Goal: Task Accomplishment & Management: Use online tool/utility

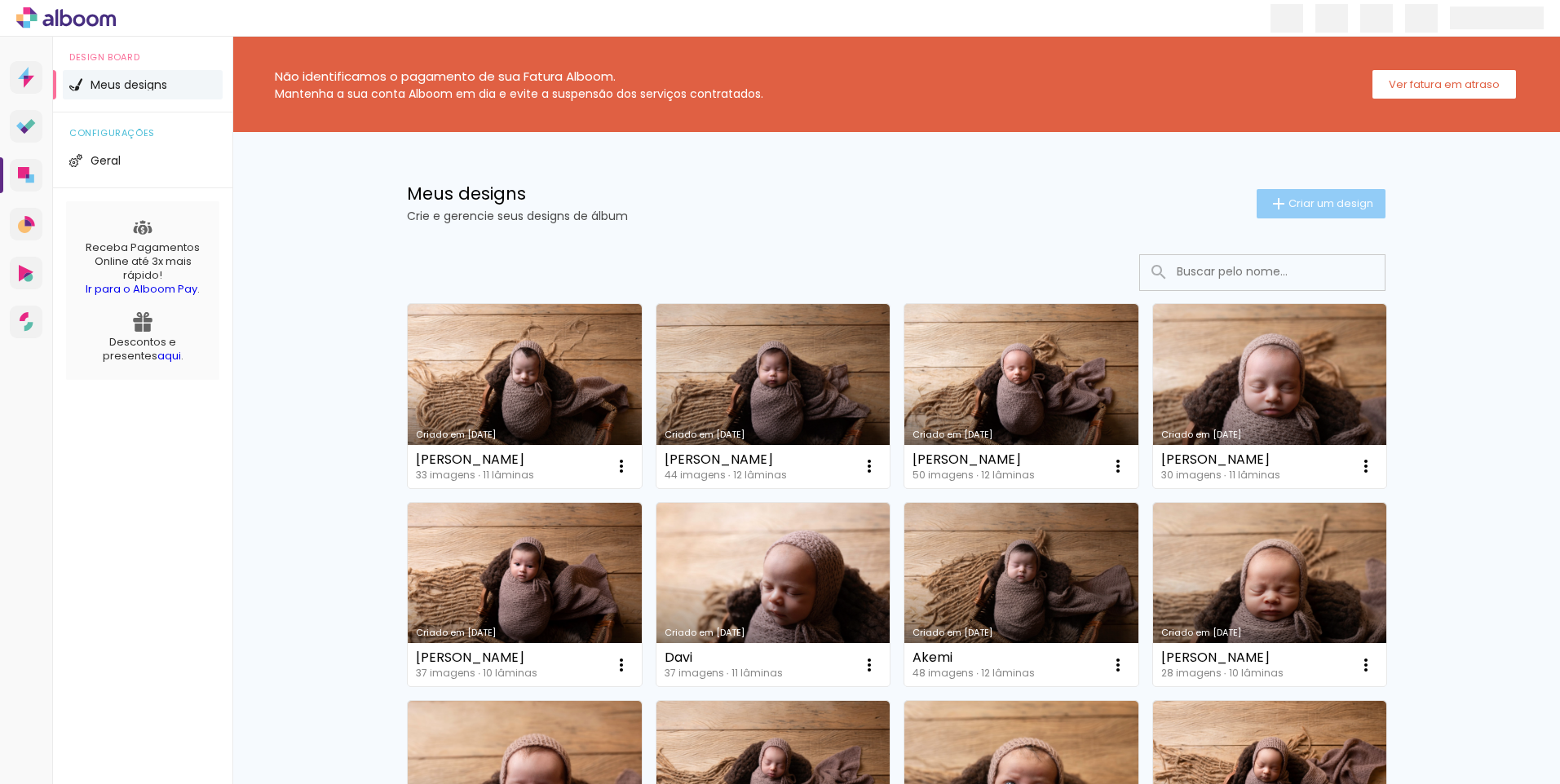
click at [1305, 208] on span "Criar um design" at bounding box center [1330, 203] width 85 height 10
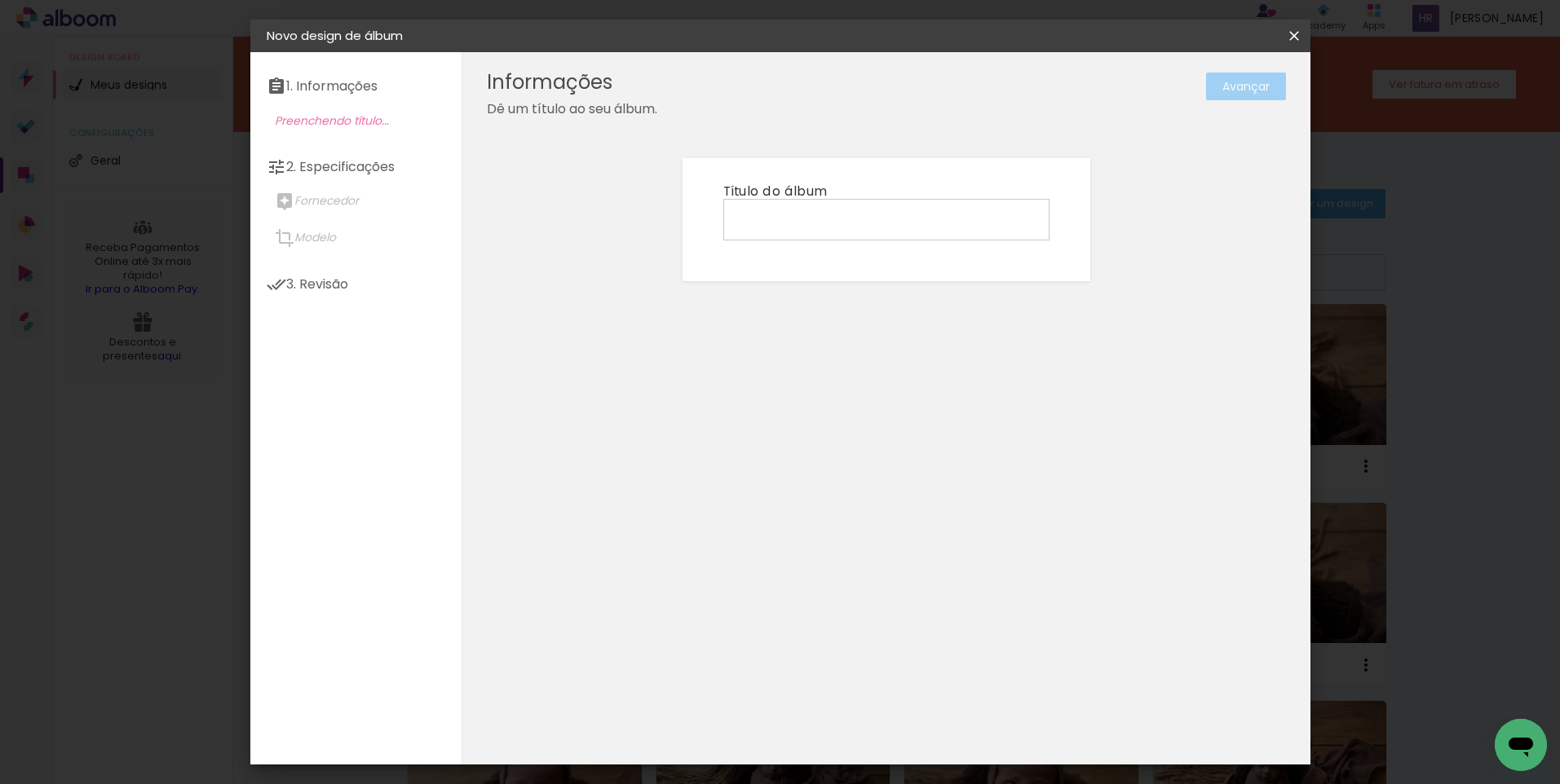
click at [817, 215] on input at bounding box center [886, 218] width 314 height 26
type input "[PERSON_NAME]"
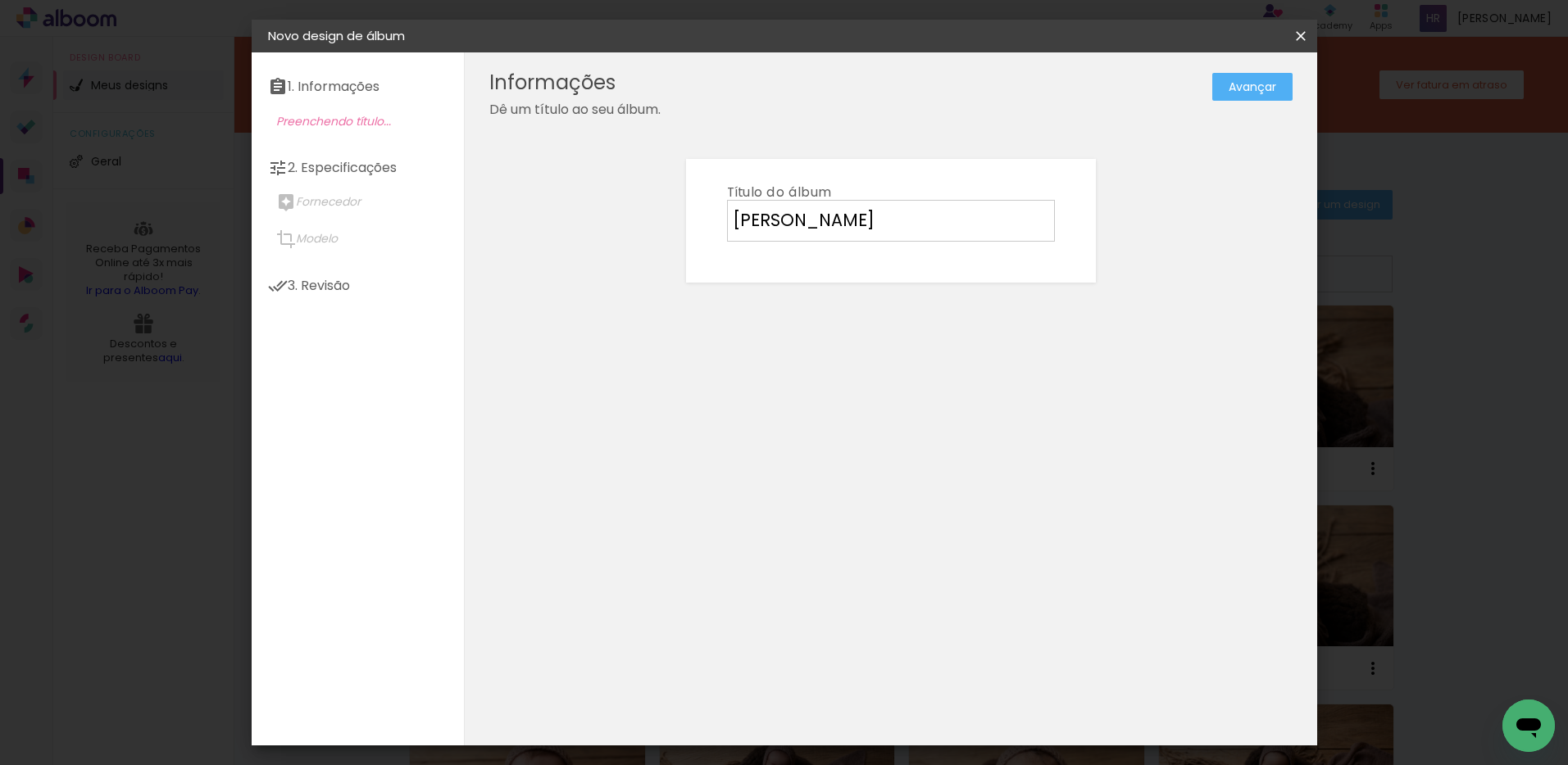
click at [1515, 365] on iron-overlay-backdrop at bounding box center [784, 382] width 1568 height 765
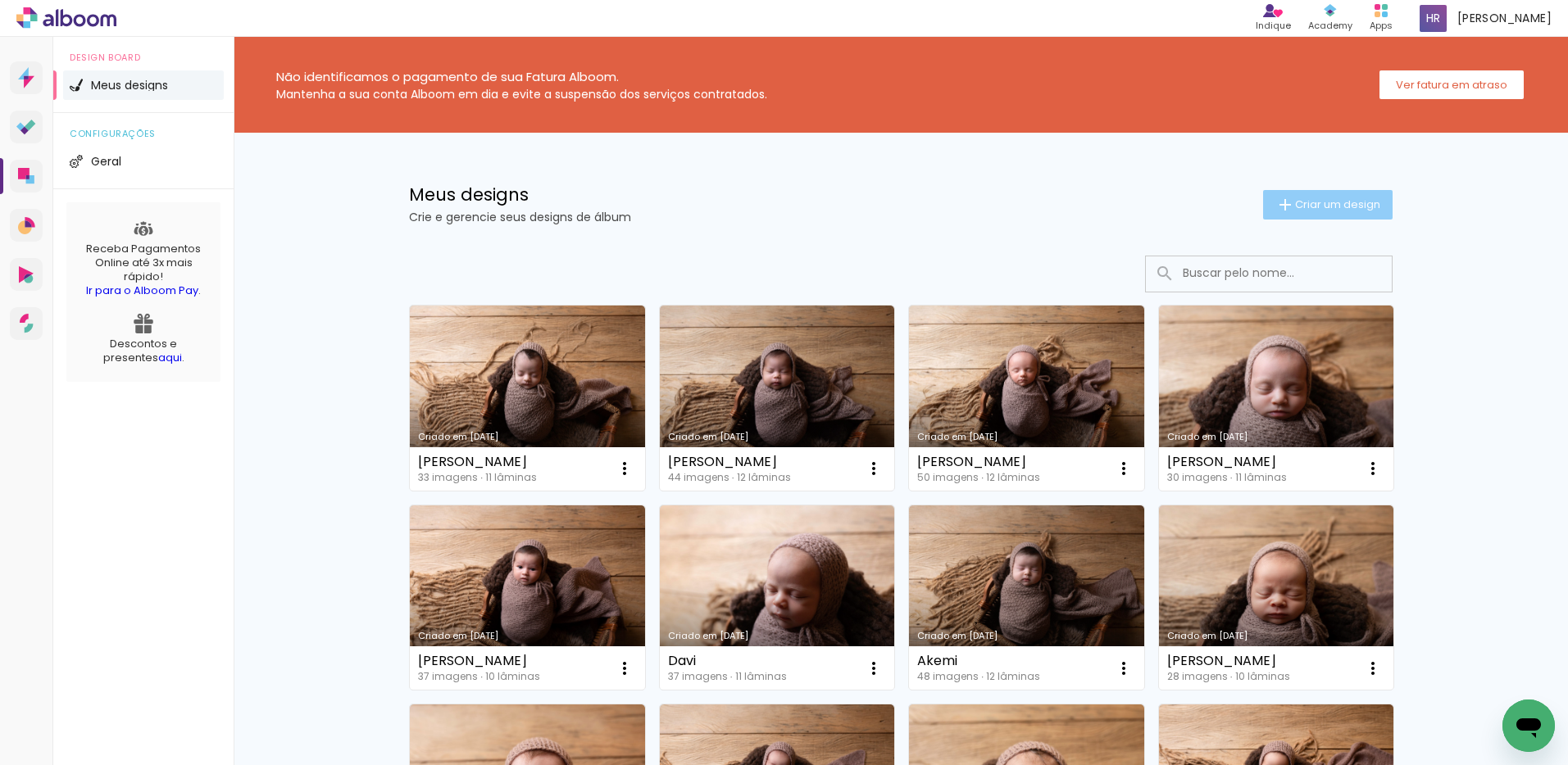
click at [1346, 210] on span "Criar um design" at bounding box center [1337, 204] width 85 height 10
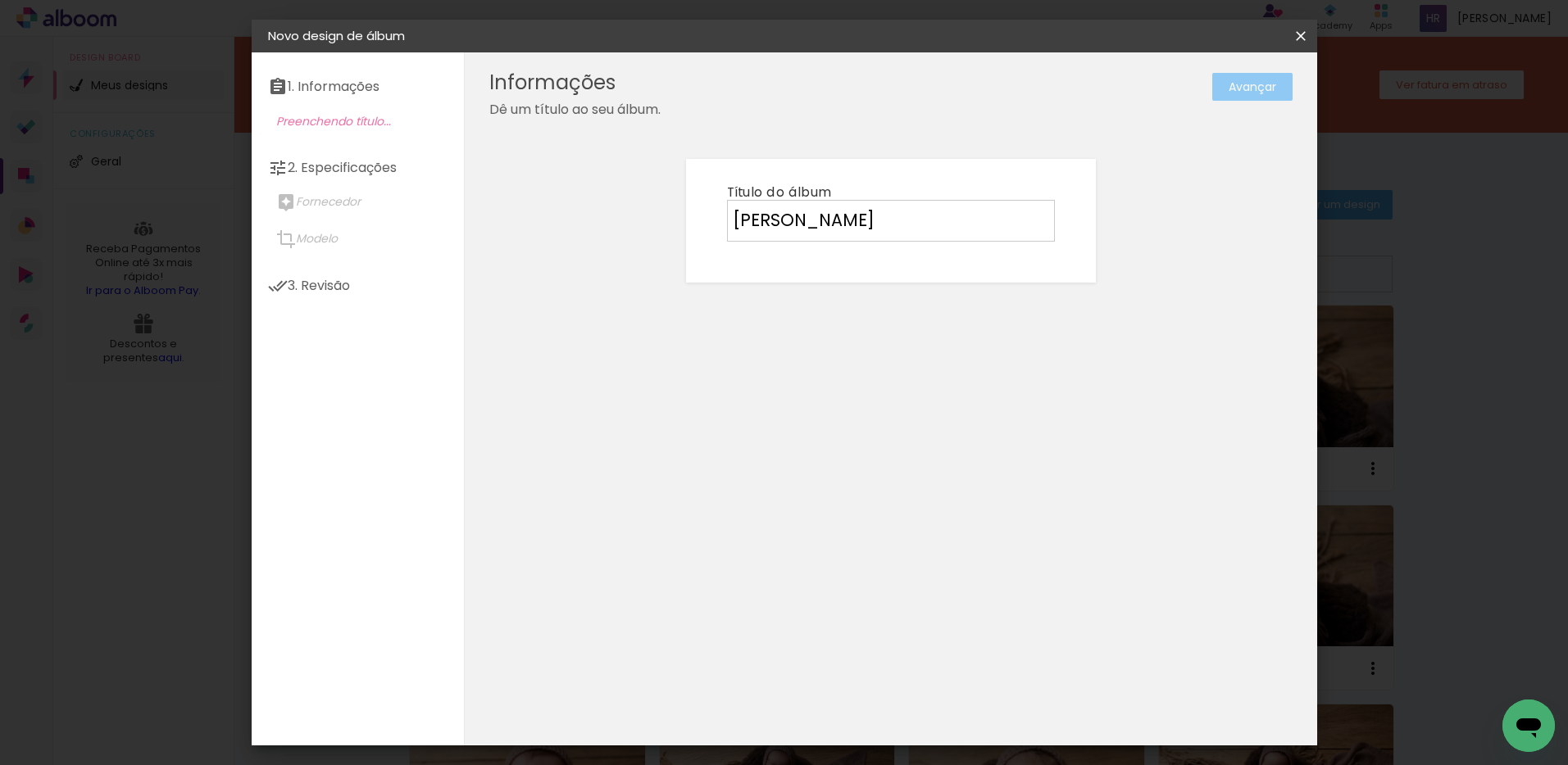
click at [0, 0] on slot "Avançar" at bounding box center [0, 0] width 0 height 0
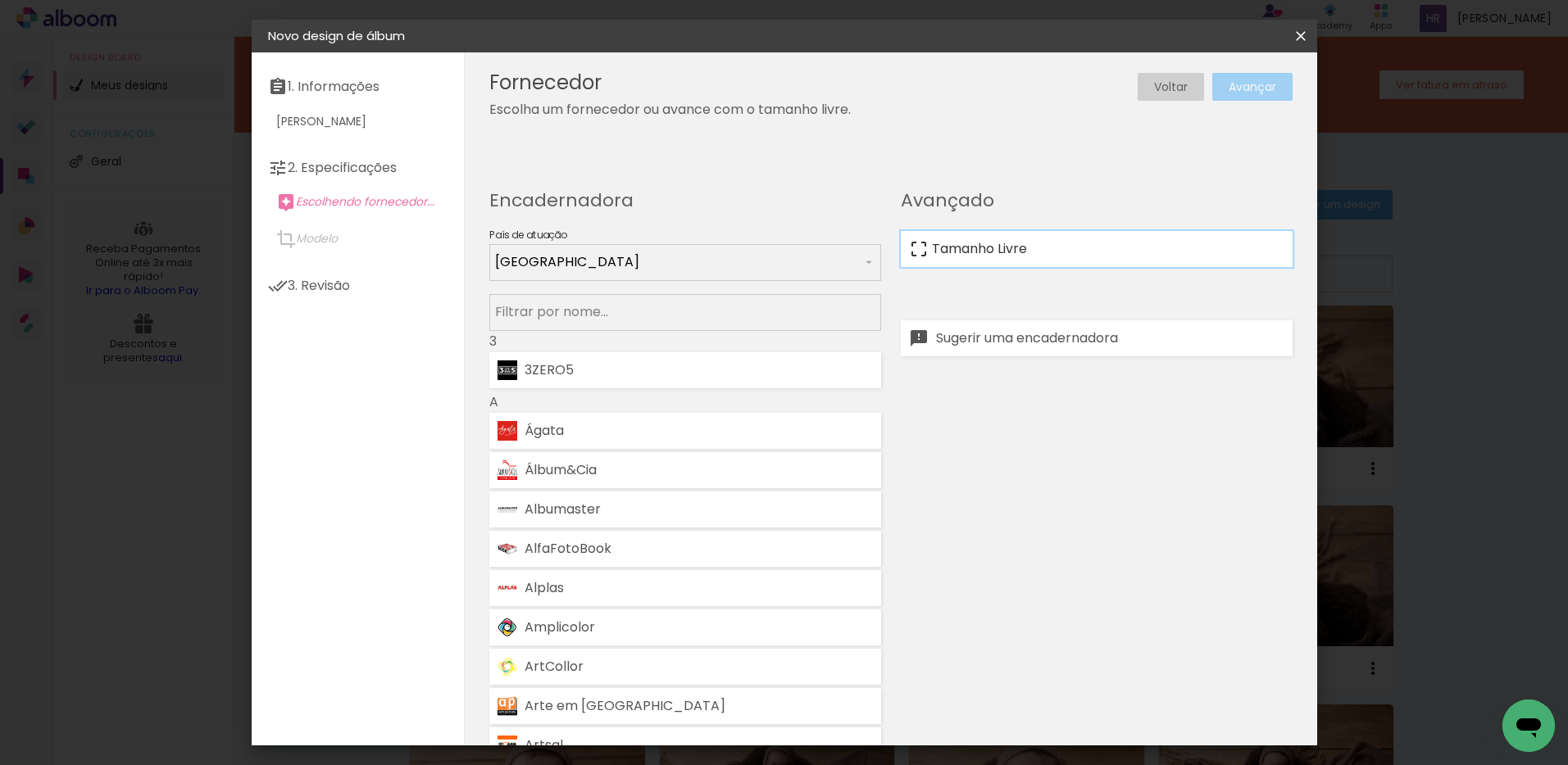
click at [1029, 244] on paper-item "Tamanho Livre" at bounding box center [1097, 249] width 391 height 36
click at [0, 0] on slot "Avançar" at bounding box center [0, 0] width 0 height 0
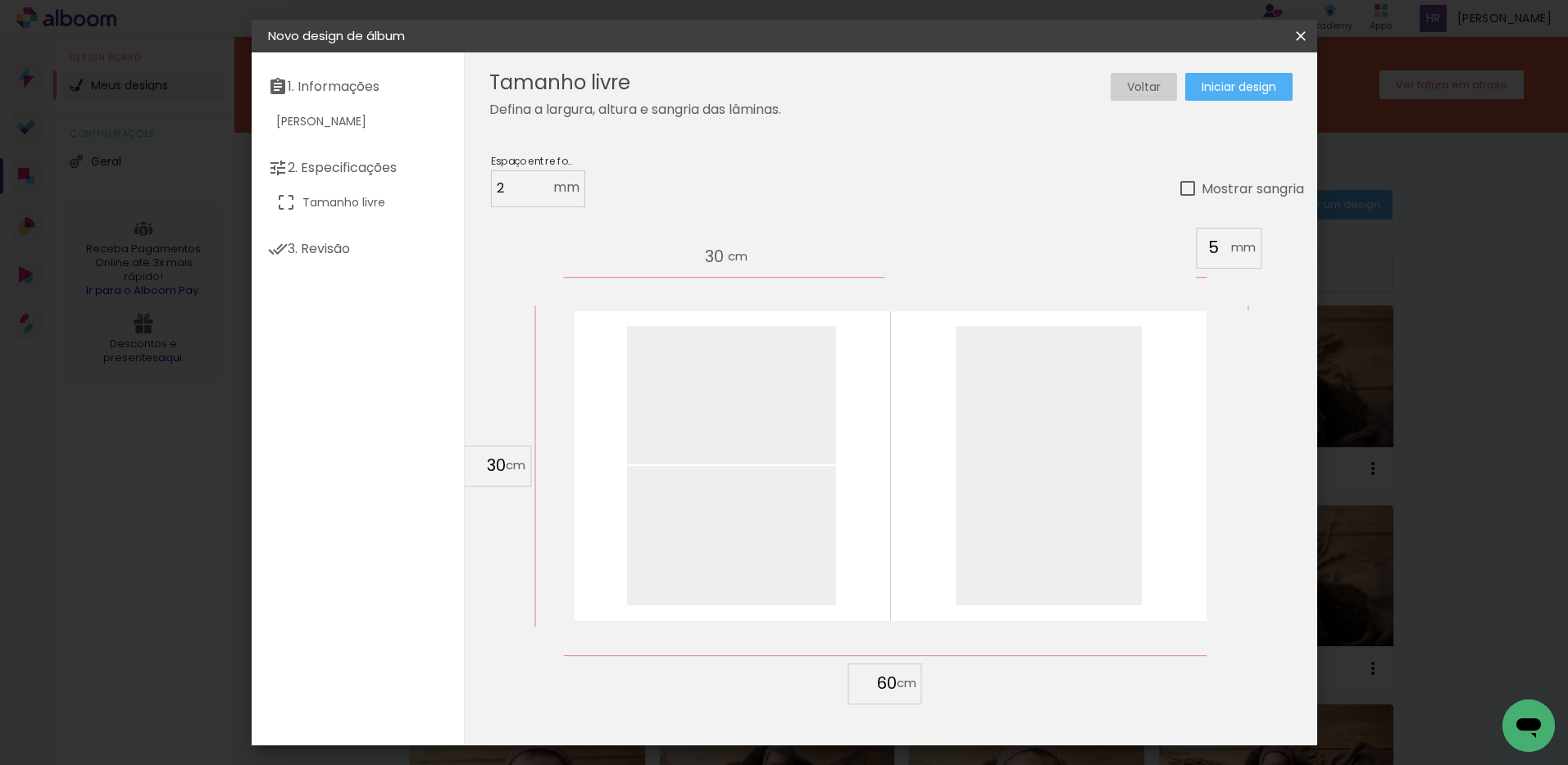
drag, startPoint x: 502, startPoint y: 465, endPoint x: 473, endPoint y: 466, distance: 29.0
click at [473, 466] on input "30" at bounding box center [484, 465] width 43 height 25
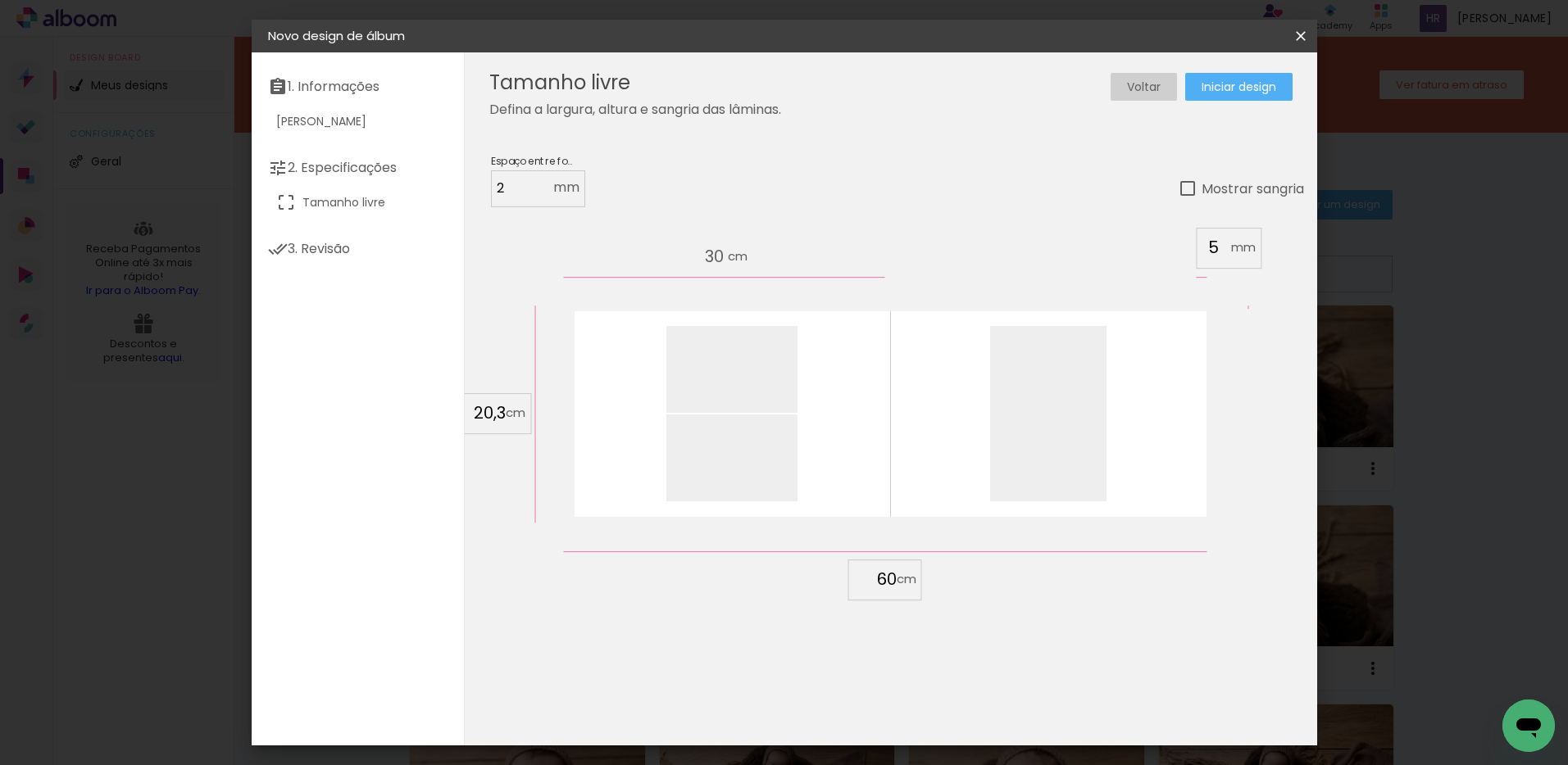
type input "20,3"
type paper-input "20,3"
drag, startPoint x: 895, startPoint y: 582, endPoint x: 868, endPoint y: 581, distance: 27.0
click at [868, 581] on input "60" at bounding box center [875, 579] width 43 height 25
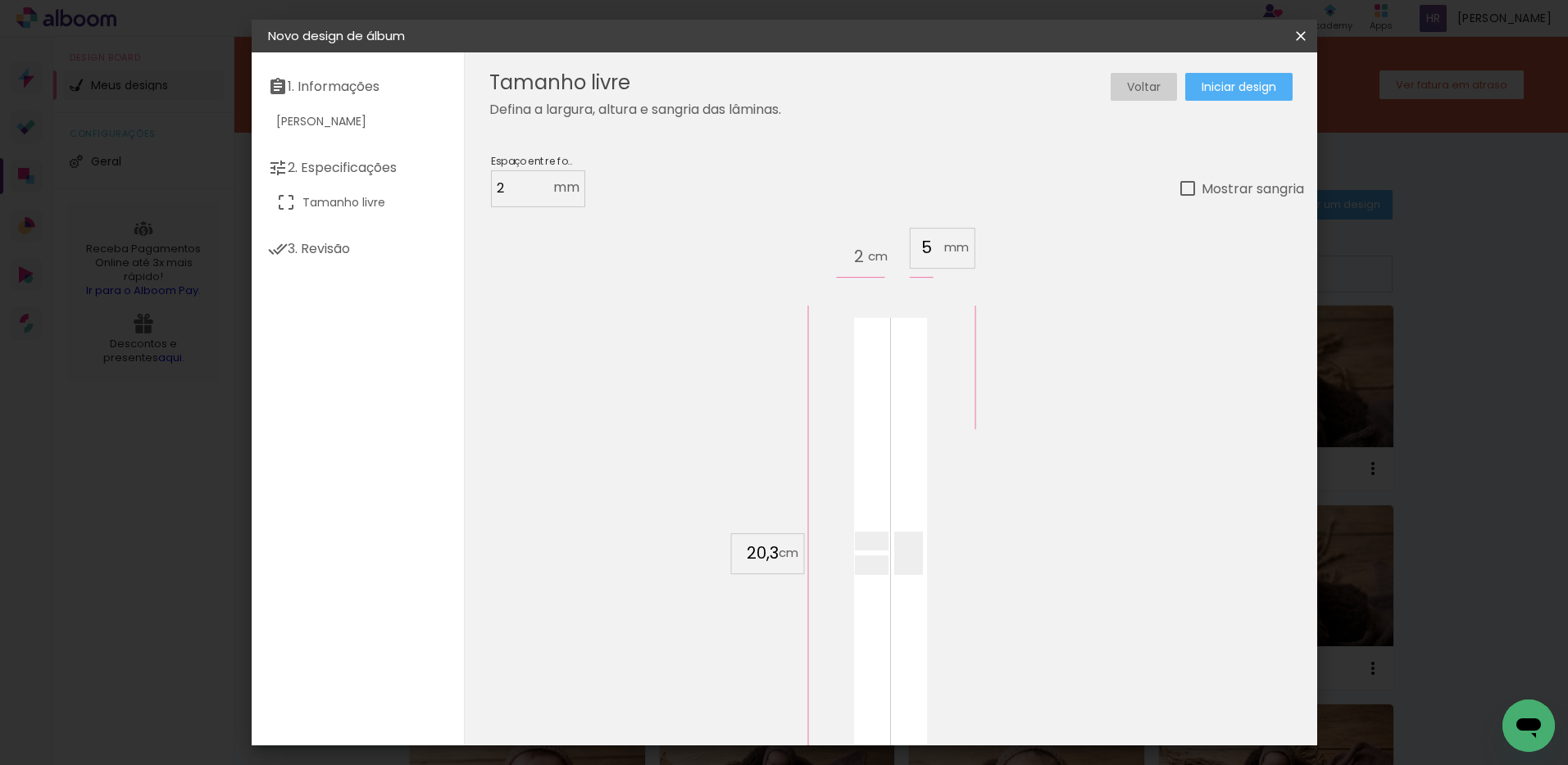
scroll to position [155, 0]
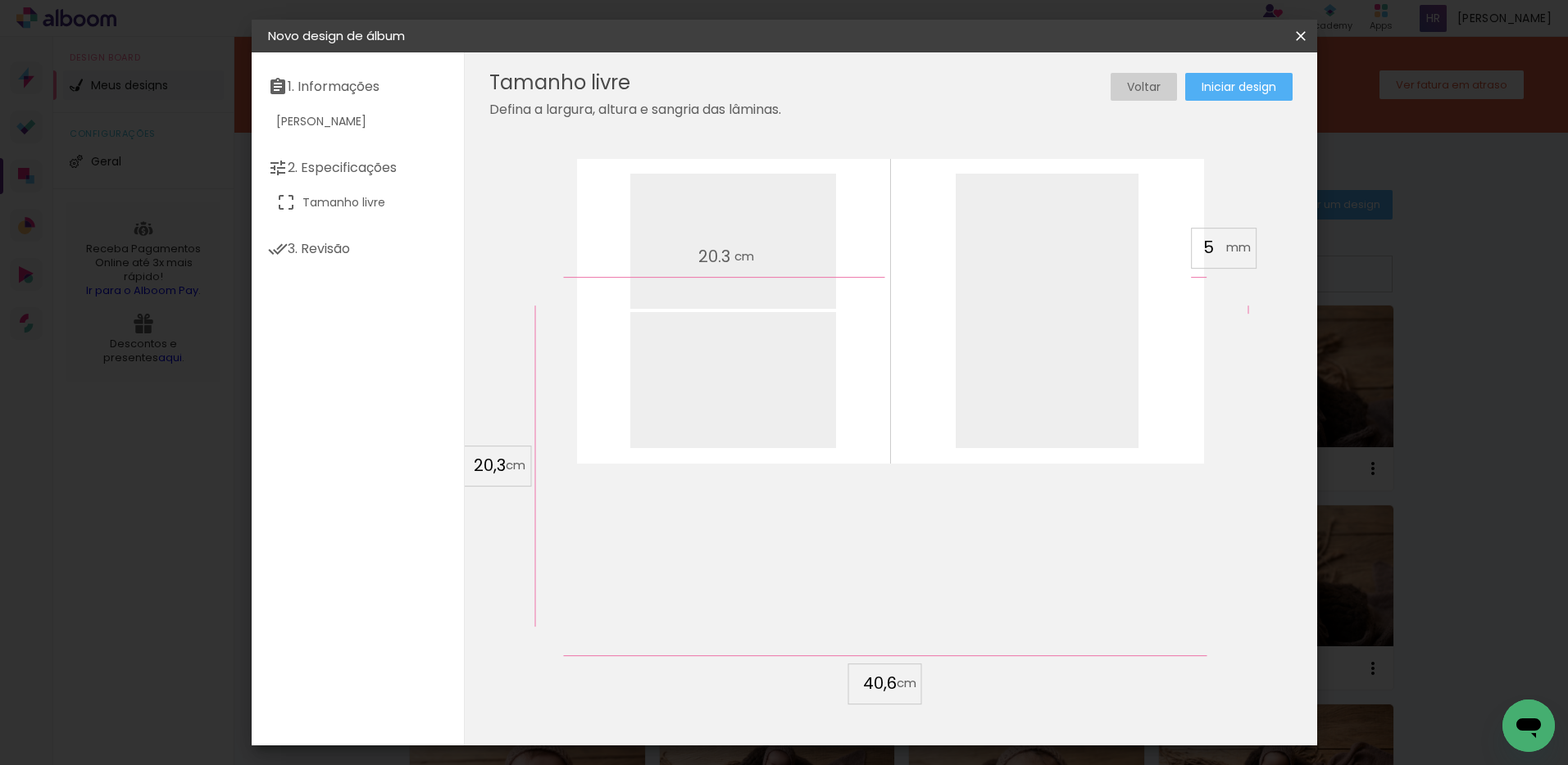
type input "40,6"
type paper-input "40,6"
click at [1226, 81] on span "Iniciar design" at bounding box center [1239, 87] width 74 height 11
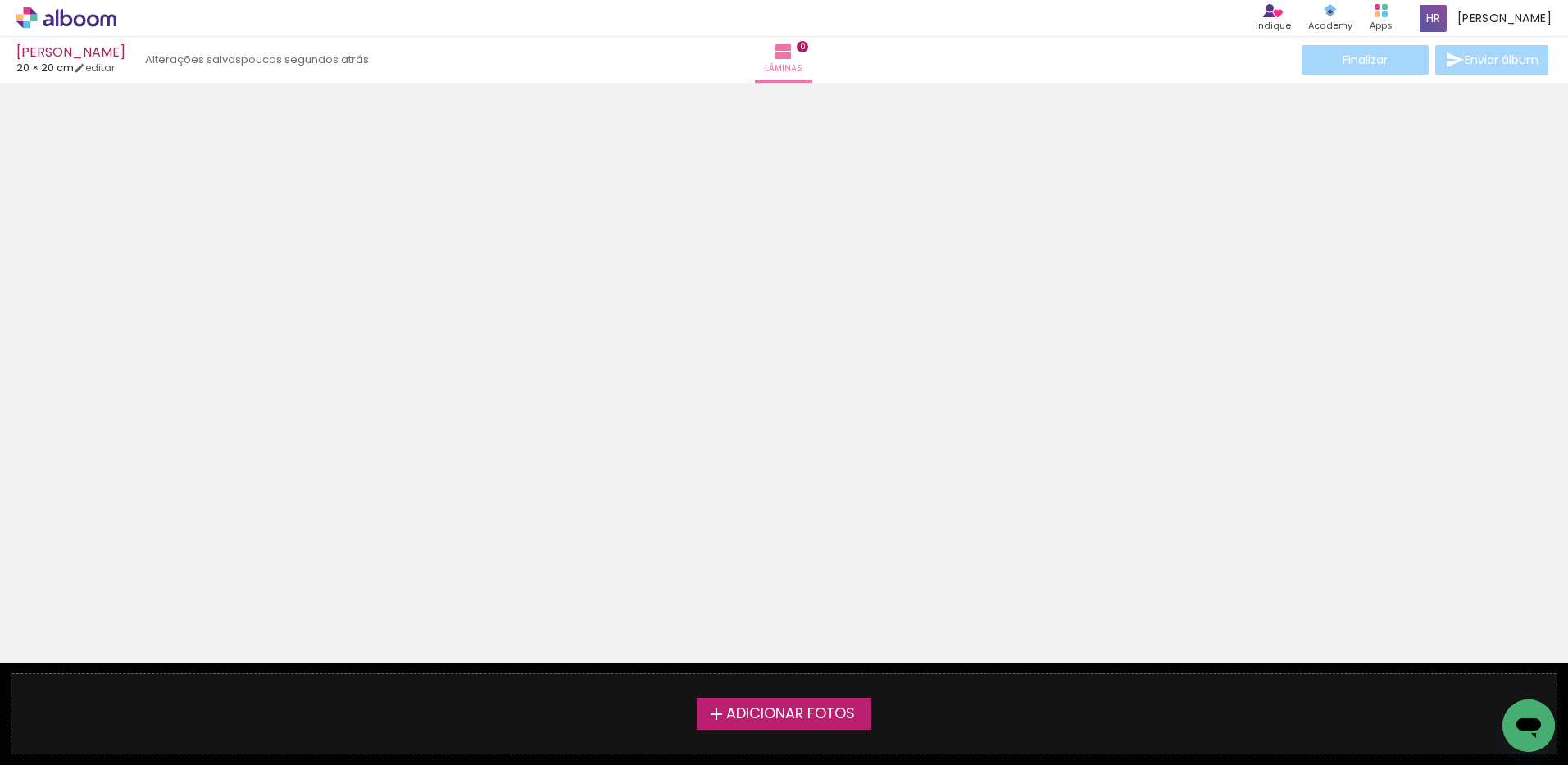
click at [740, 710] on span "Adicionar Fotos" at bounding box center [790, 713] width 129 height 14
click at [0, 0] on input "file" at bounding box center [0, 0] width 0 height 0
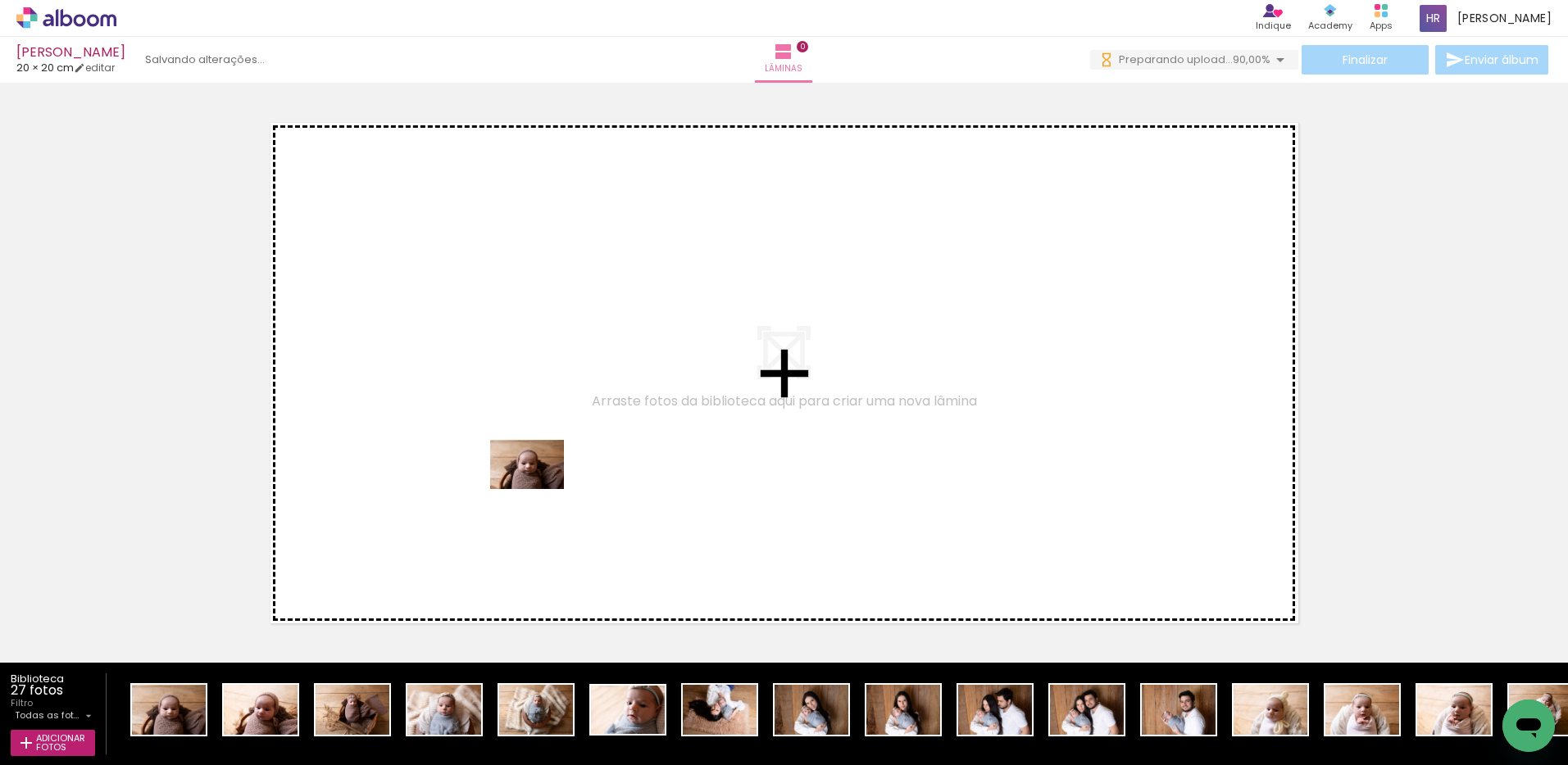
drag, startPoint x: 165, startPoint y: 708, endPoint x: 539, endPoint y: 489, distance: 433.4
click at [539, 489] on quentale-workspace at bounding box center [784, 382] width 1568 height 765
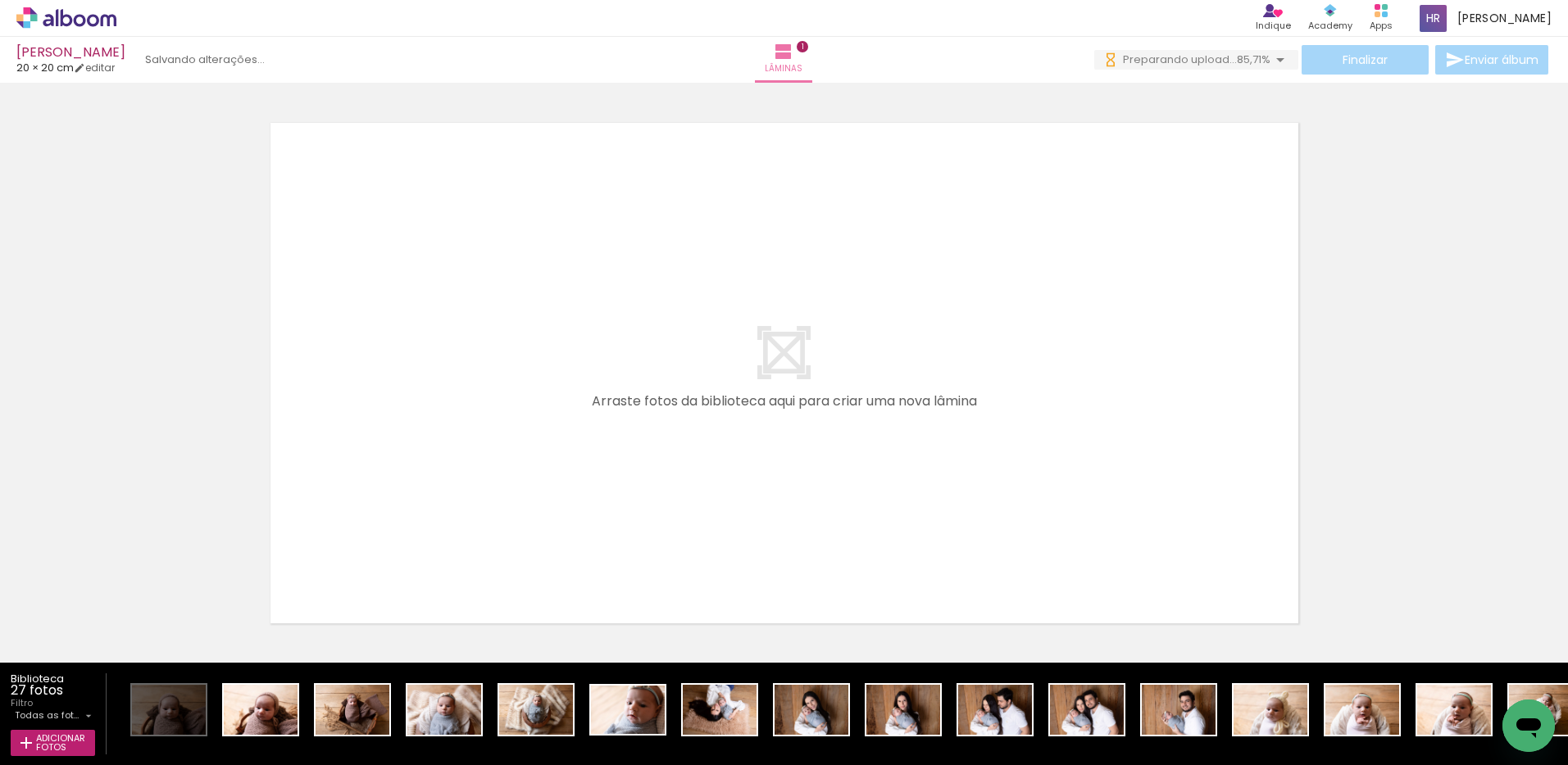
click at [625, 523] on quentale-workspace at bounding box center [784, 382] width 1568 height 765
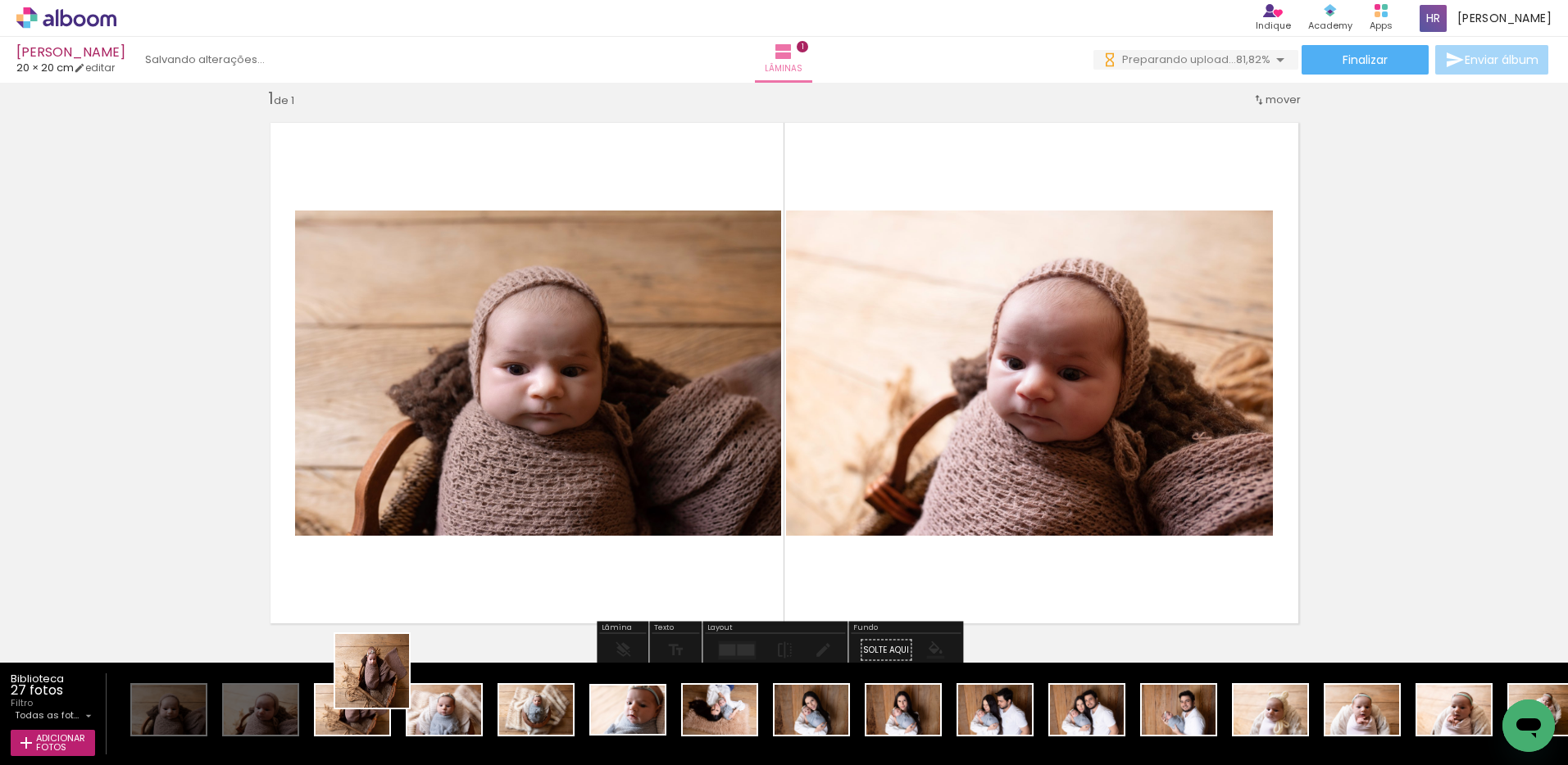
drag, startPoint x: 348, startPoint y: 714, endPoint x: 873, endPoint y: 492, distance: 570.0
click at [873, 492] on quentale-workspace at bounding box center [784, 382] width 1568 height 765
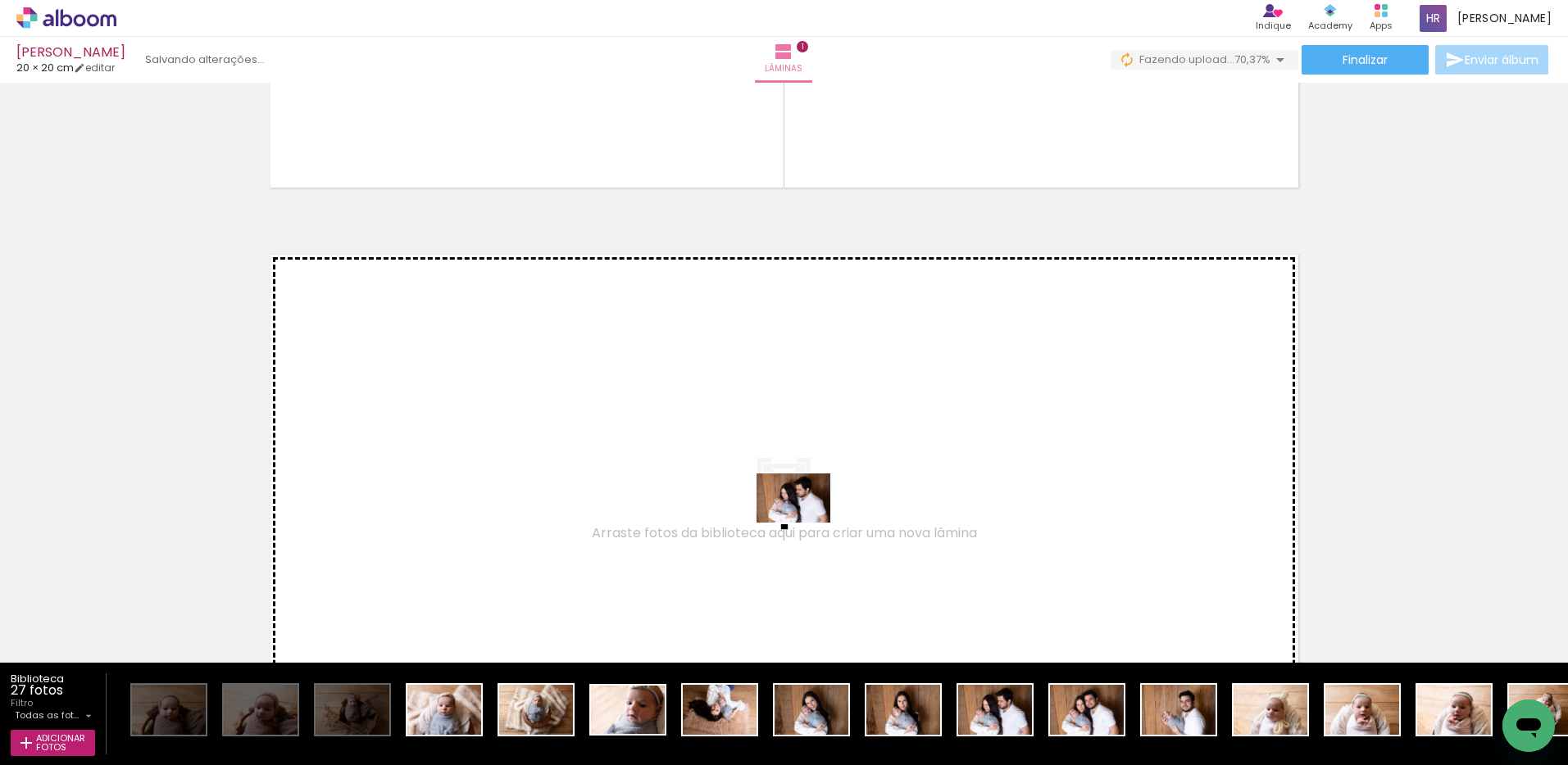
drag, startPoint x: 994, startPoint y: 715, endPoint x: 805, endPoint y: 523, distance: 269.4
click at [805, 523] on quentale-workspace at bounding box center [784, 382] width 1568 height 765
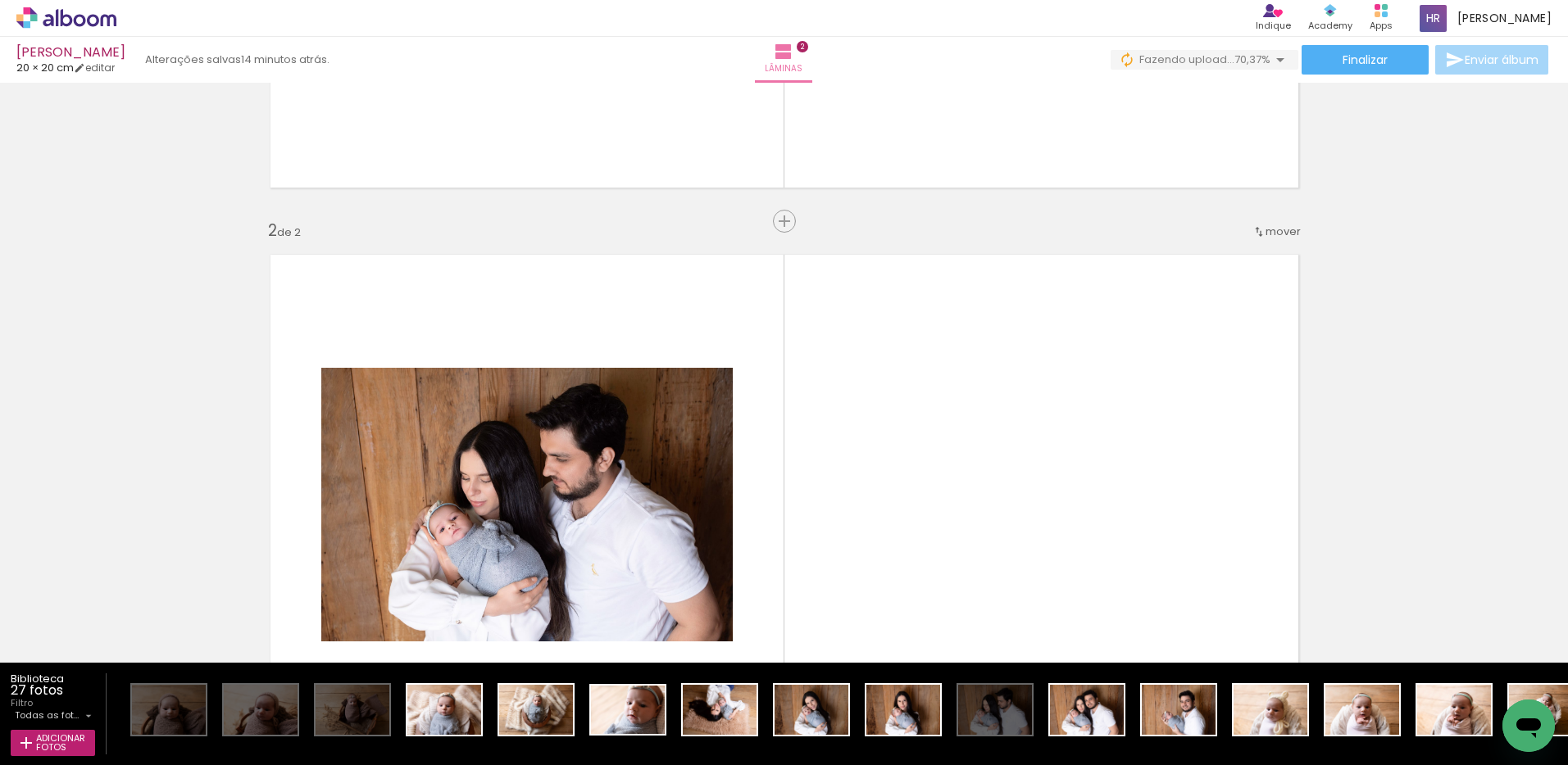
scroll to position [589, 0]
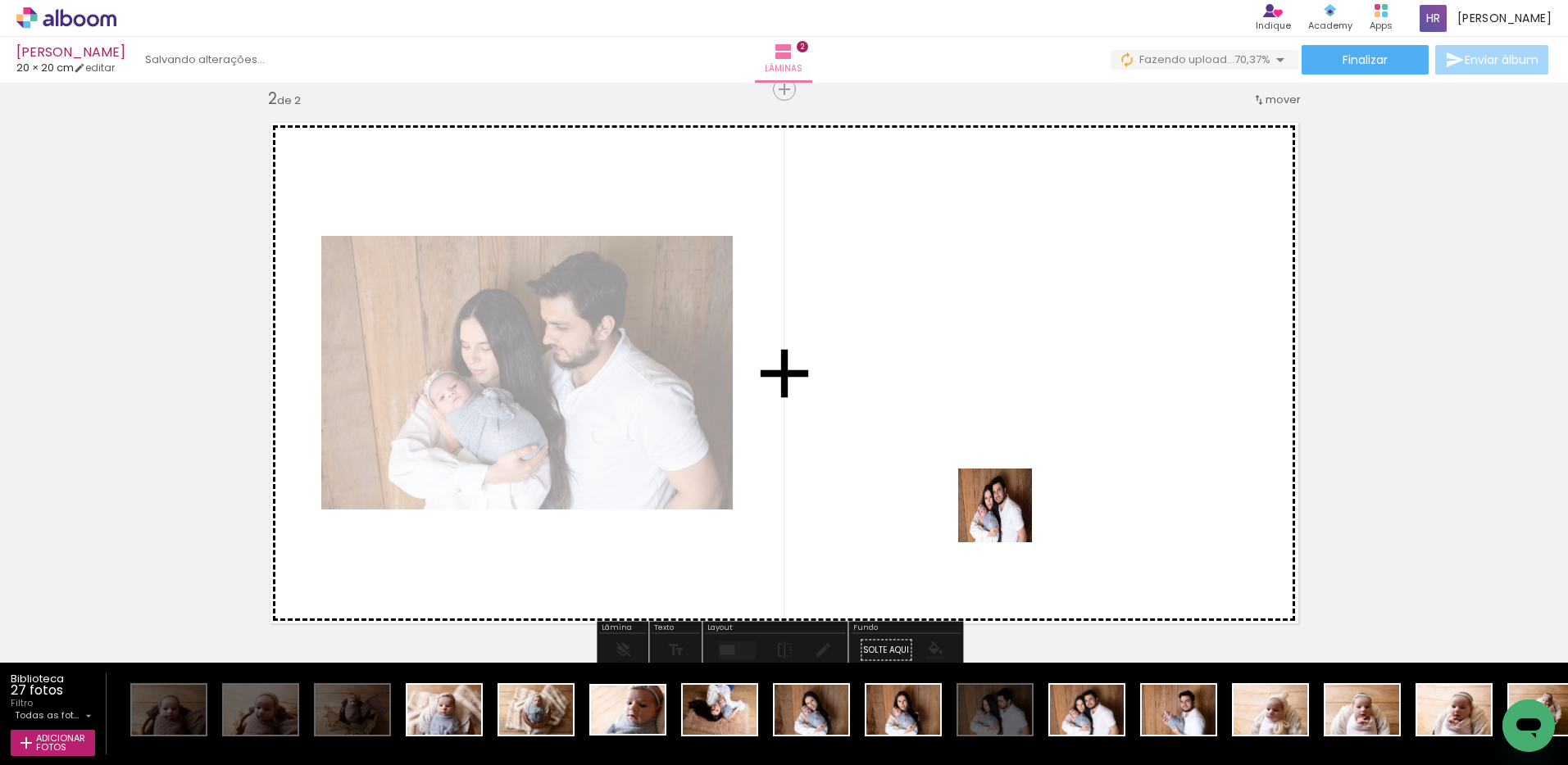
drag, startPoint x: 1007, startPoint y: 518, endPoint x: 990, endPoint y: 442, distance: 77.9
click at [990, 442] on quentale-workspace at bounding box center [784, 382] width 1568 height 765
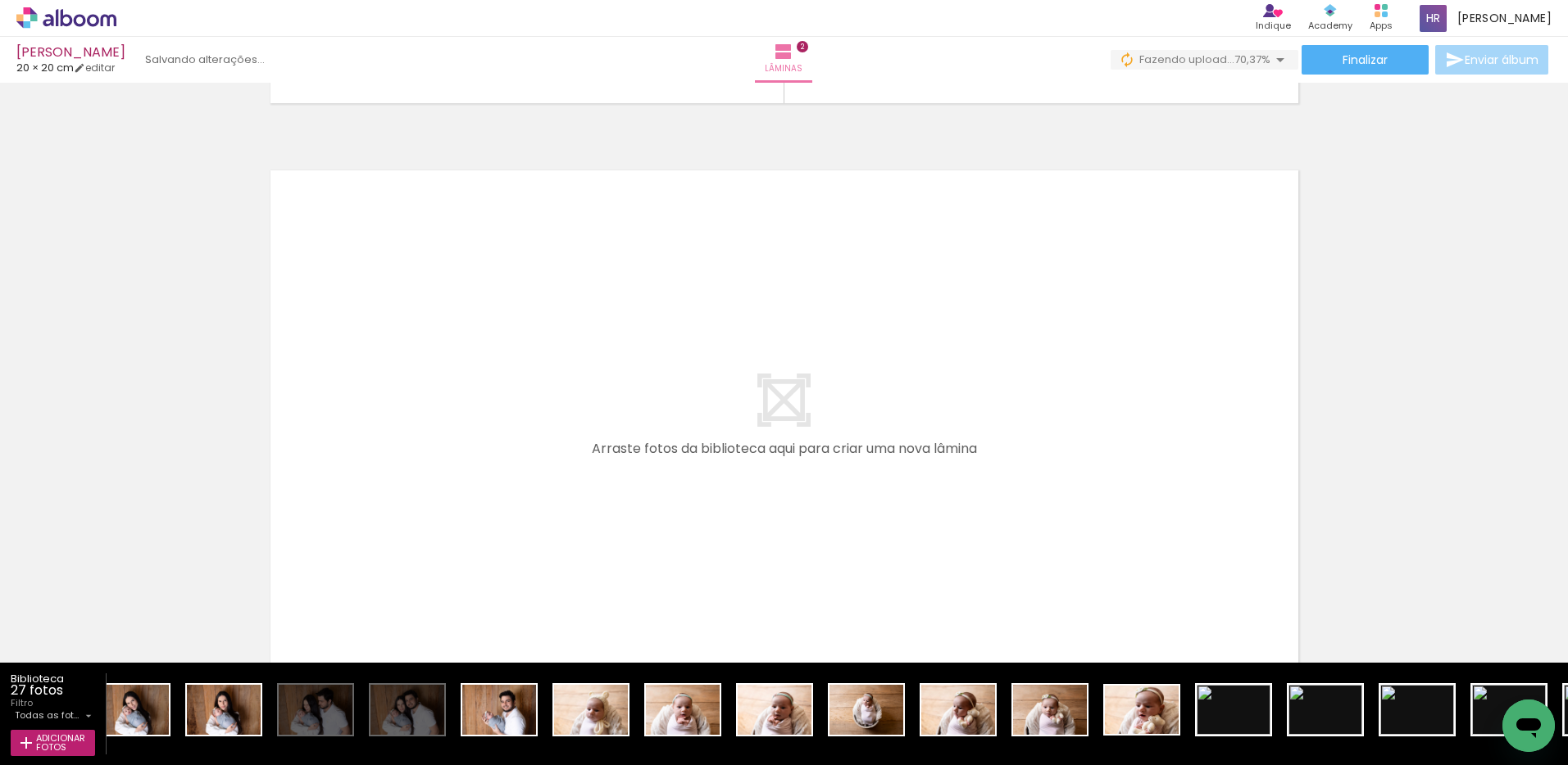
scroll to position [0, 687]
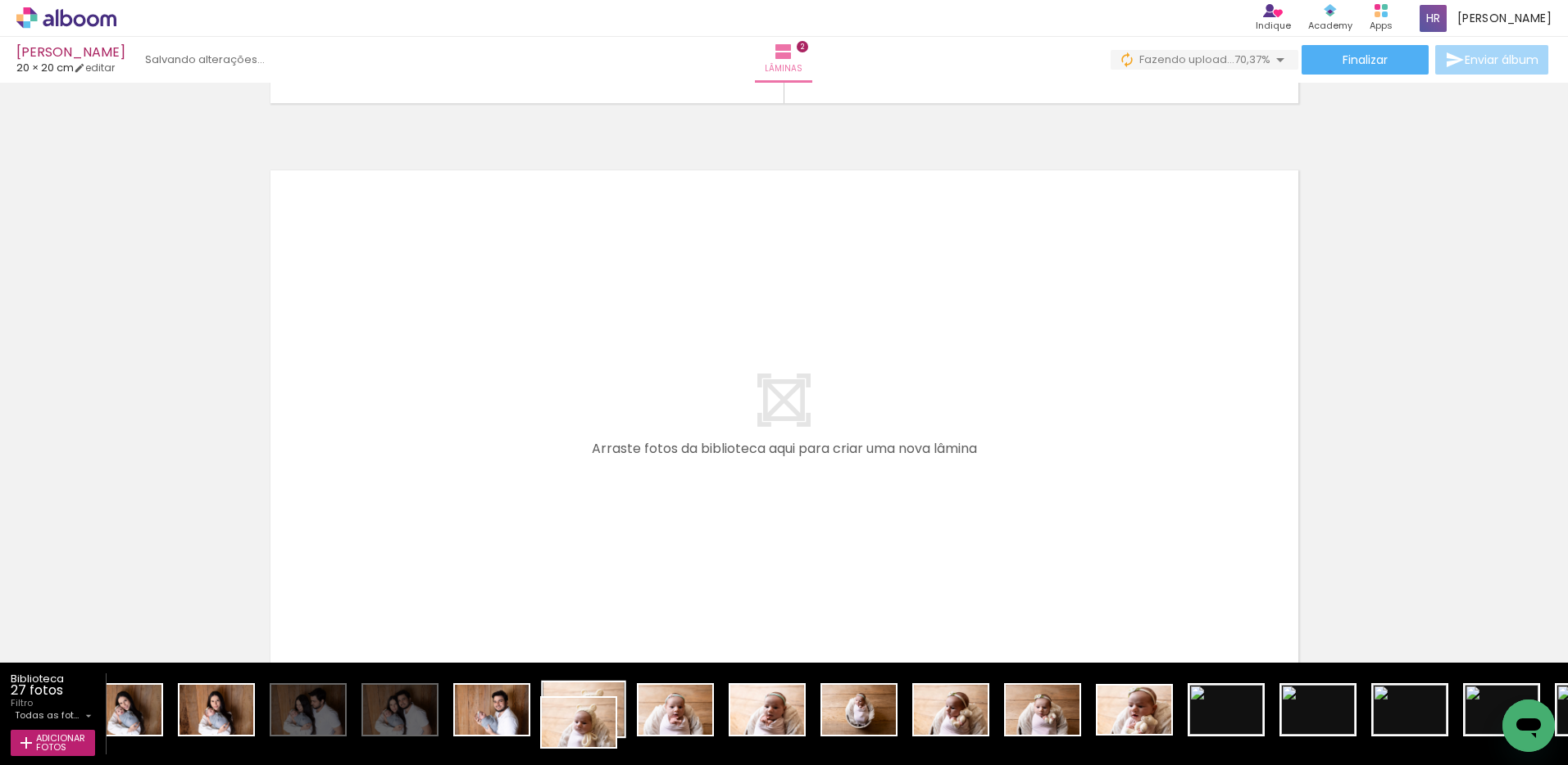
drag, startPoint x: 585, startPoint y: 721, endPoint x: 591, endPoint y: 747, distance: 26.7
click at [591, 736] on div at bounding box center [583, 709] width 81 height 54
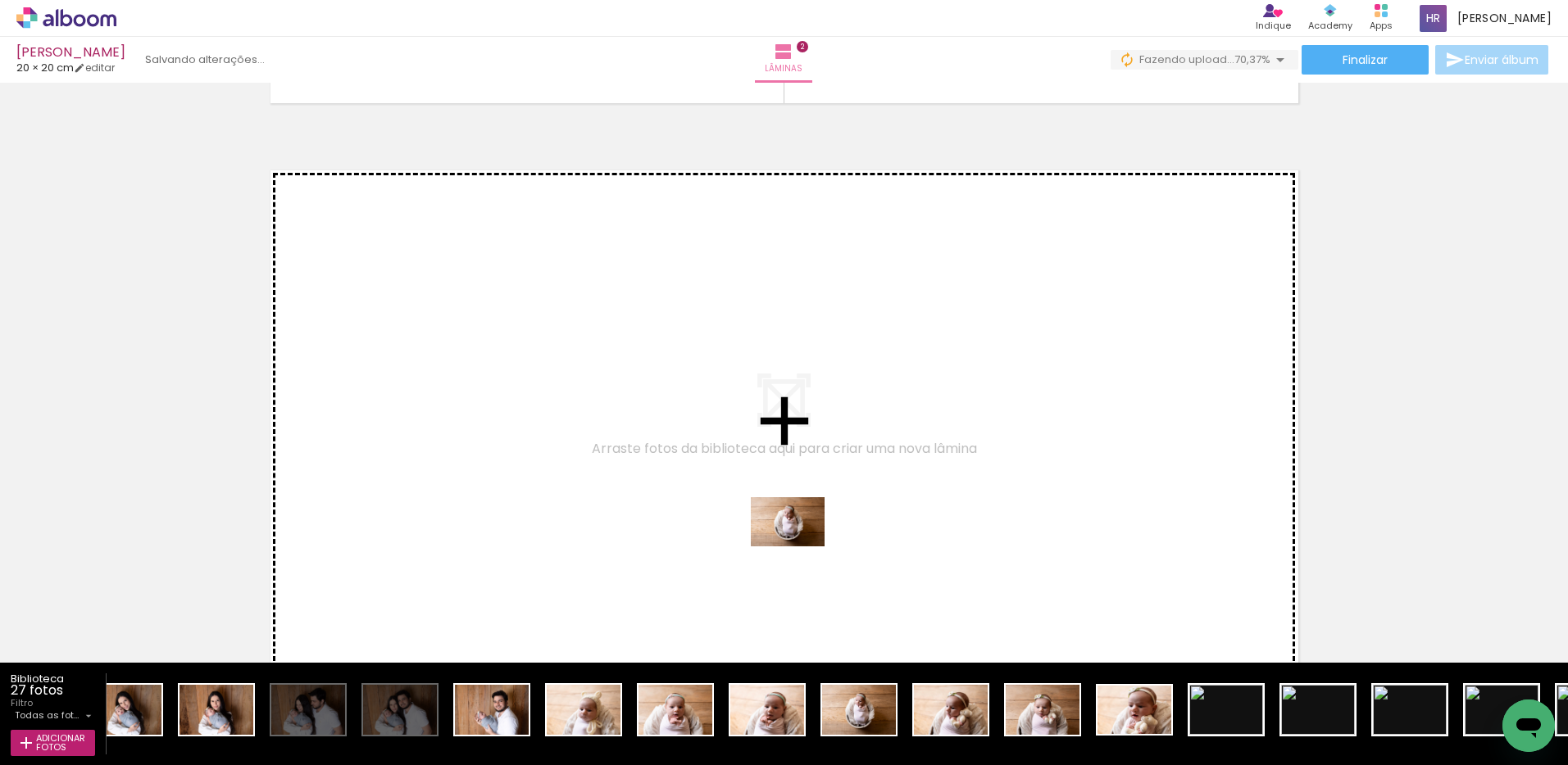
drag, startPoint x: 853, startPoint y: 714, endPoint x: 800, endPoint y: 547, distance: 175.2
click at [800, 547] on quentale-workspace at bounding box center [784, 382] width 1568 height 765
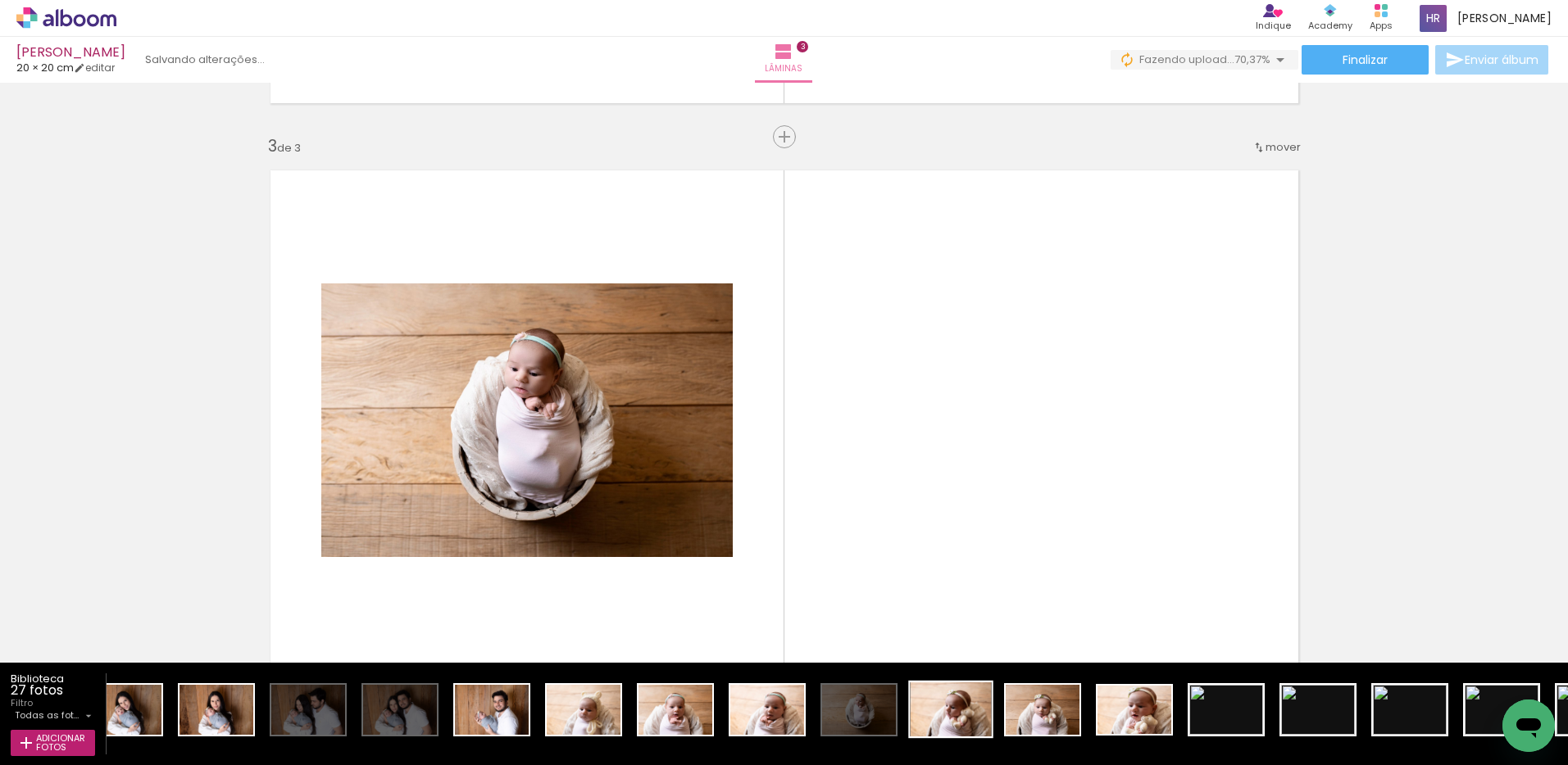
scroll to position [1156, 0]
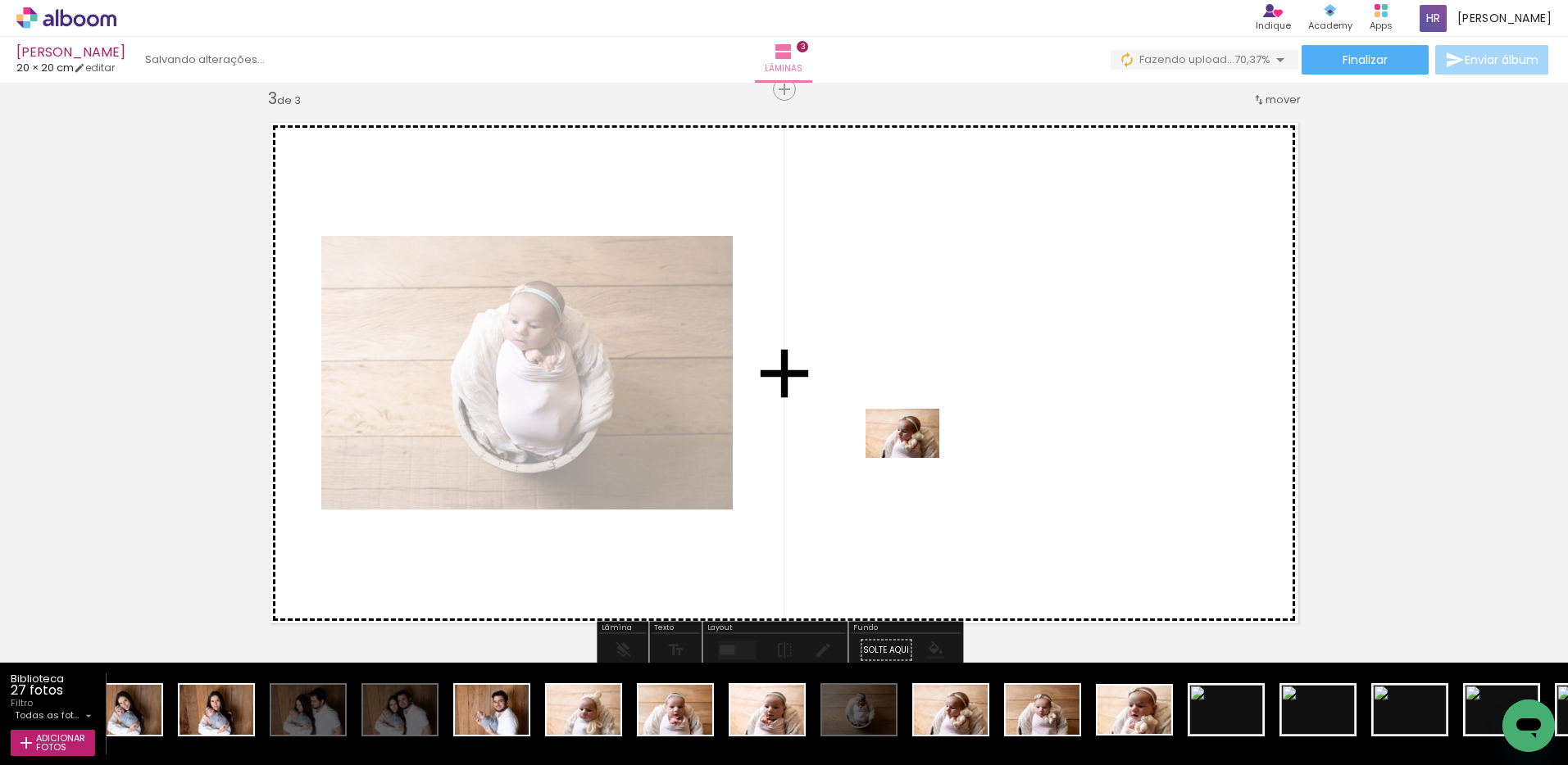
drag, startPoint x: 949, startPoint y: 718, endPoint x: 914, endPoint y: 458, distance: 262.3
click at [914, 458] on quentale-workspace at bounding box center [784, 382] width 1568 height 765
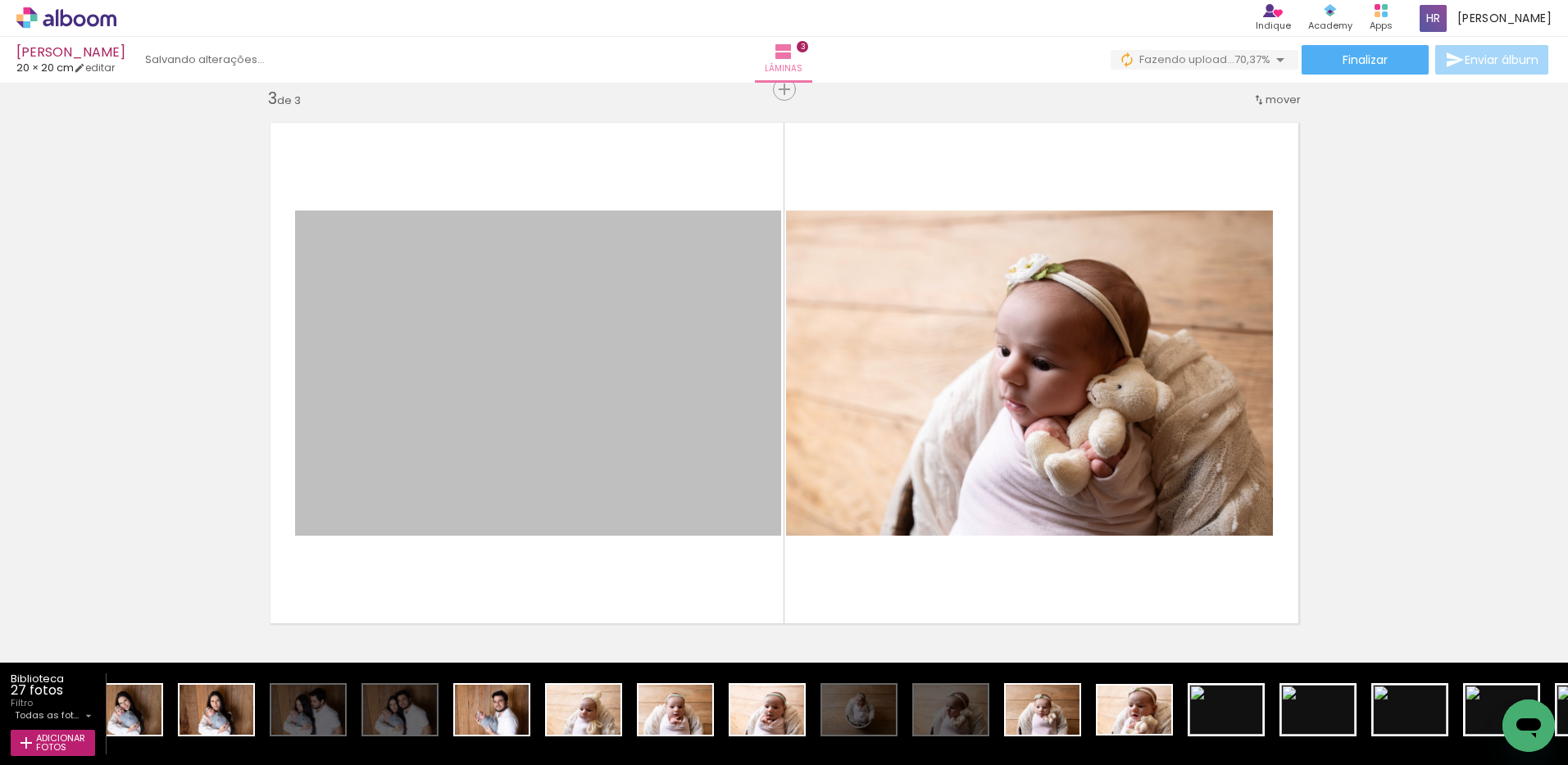
drag, startPoint x: 540, startPoint y: 370, endPoint x: 844, endPoint y: 746, distance: 483.5
click at [844, 746] on quentale-workspace at bounding box center [784, 382] width 1568 height 765
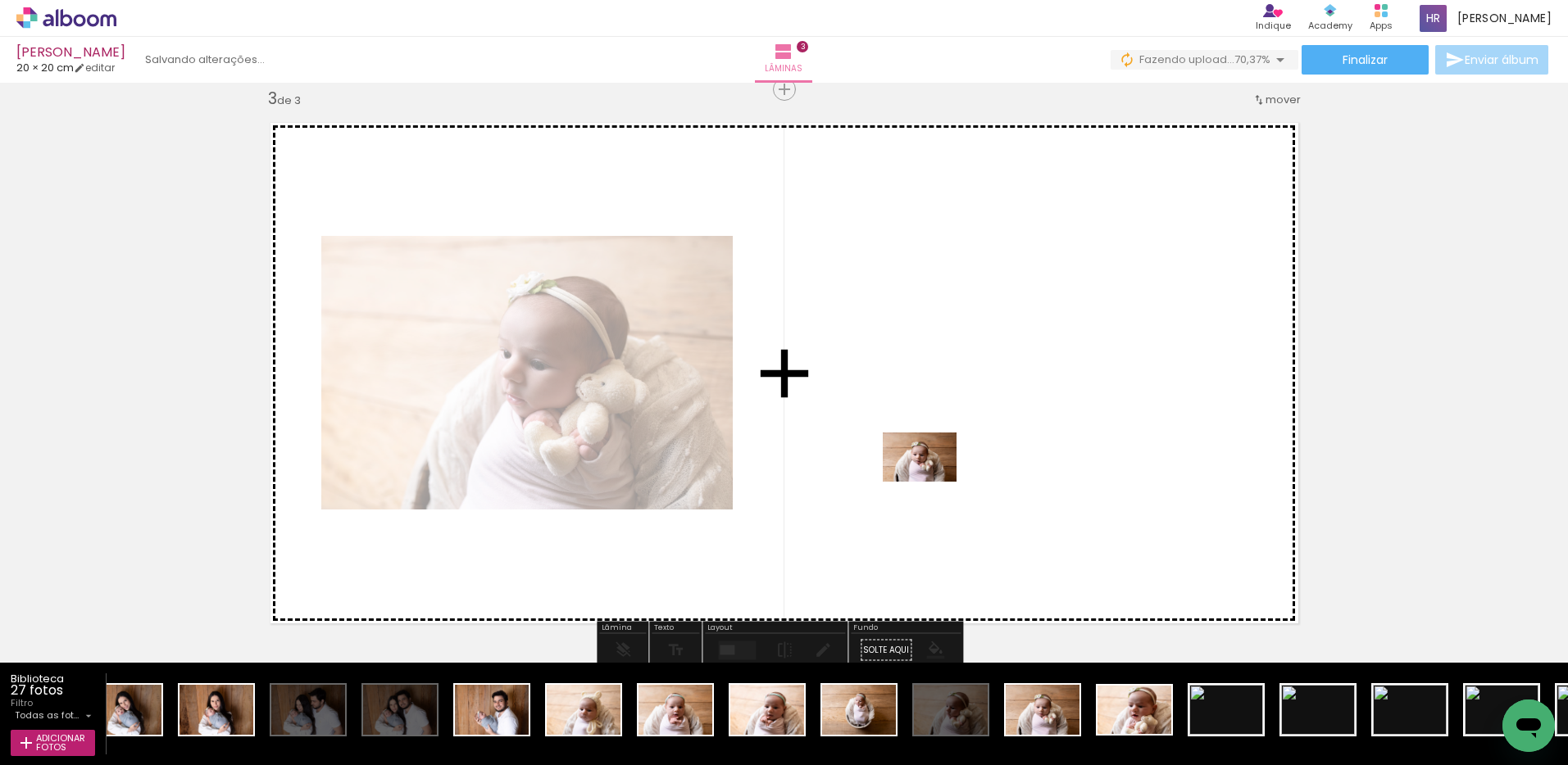
drag, startPoint x: 1047, startPoint y: 721, endPoint x: 931, endPoint y: 482, distance: 265.7
click at [931, 482] on quentale-workspace at bounding box center [784, 382] width 1568 height 765
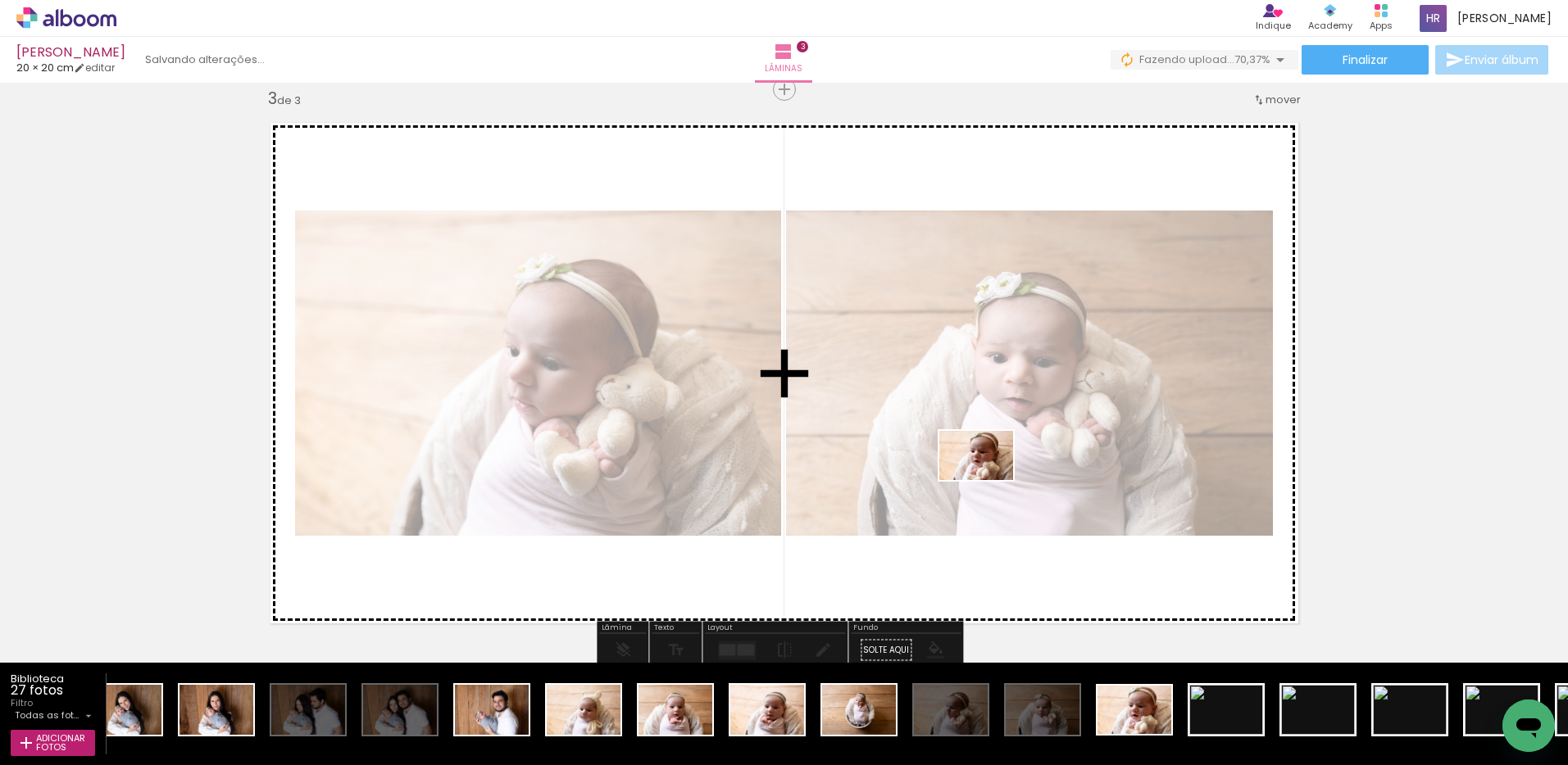
drag, startPoint x: 1139, startPoint y: 728, endPoint x: 989, endPoint y: 480, distance: 289.8
click at [989, 480] on quentale-workspace at bounding box center [784, 382] width 1568 height 765
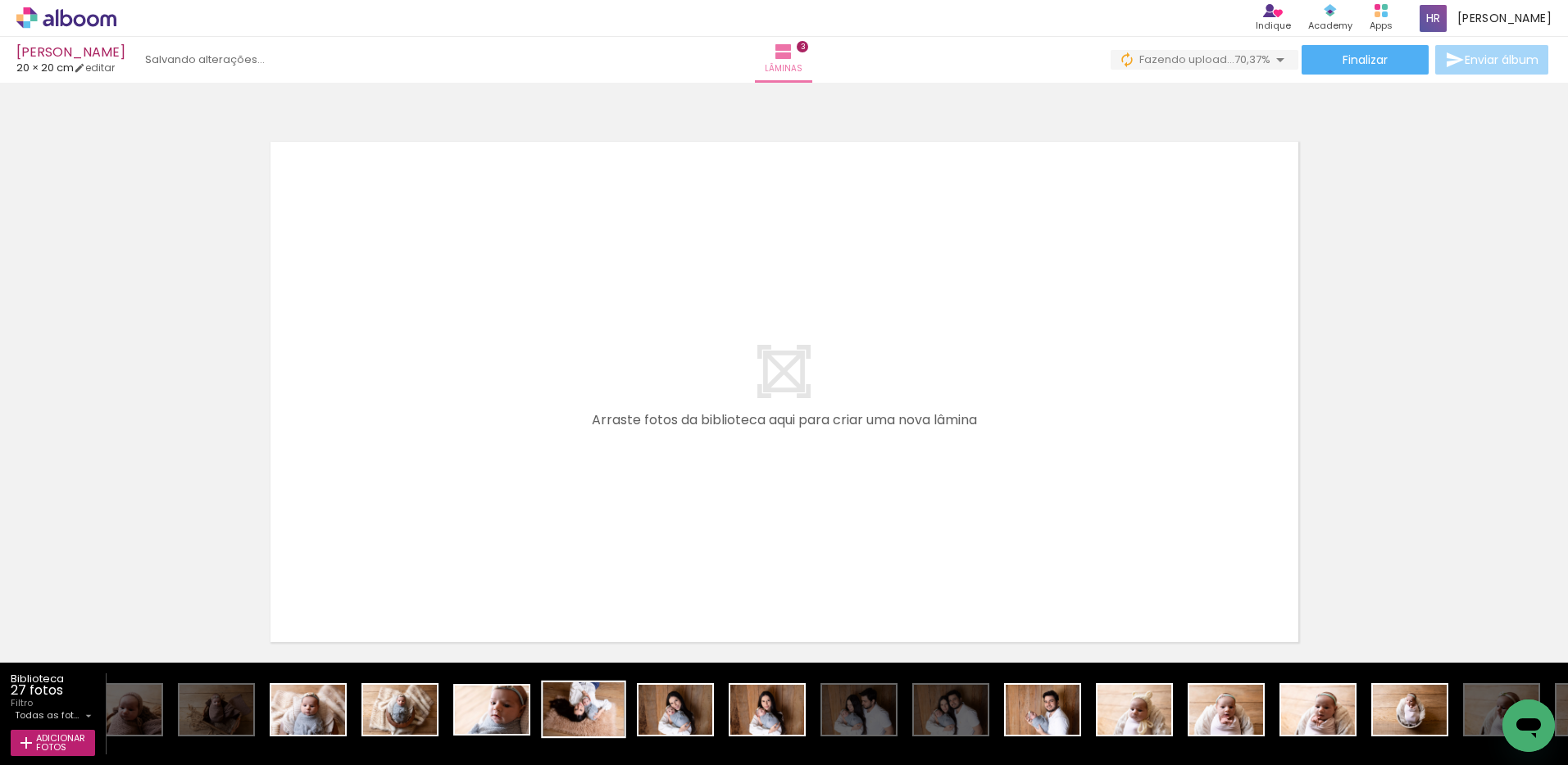
scroll to position [0, 107]
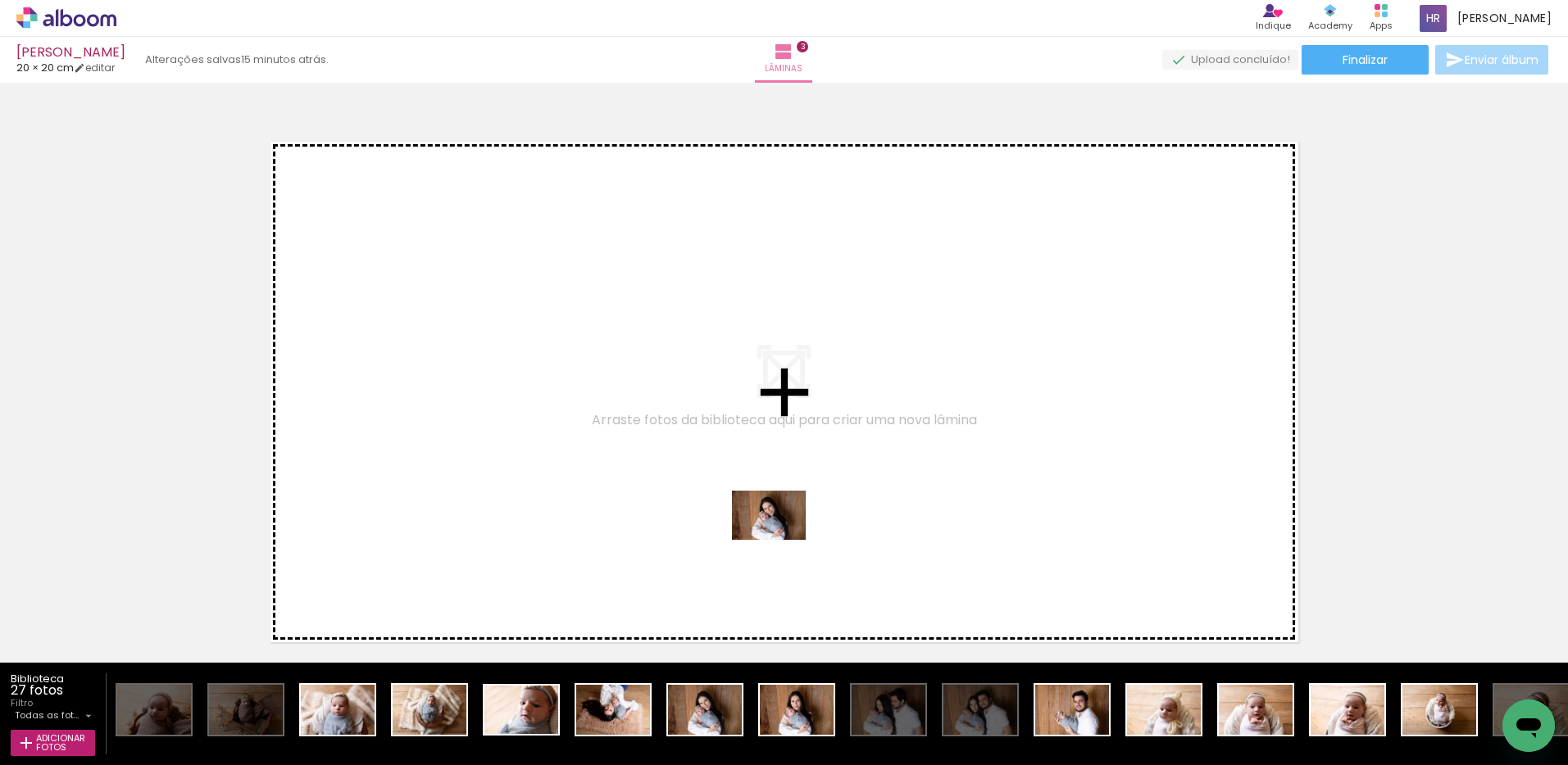
drag, startPoint x: 710, startPoint y: 702, endPoint x: 781, endPoint y: 540, distance: 176.9
click at [781, 540] on quentale-workspace at bounding box center [784, 382] width 1568 height 765
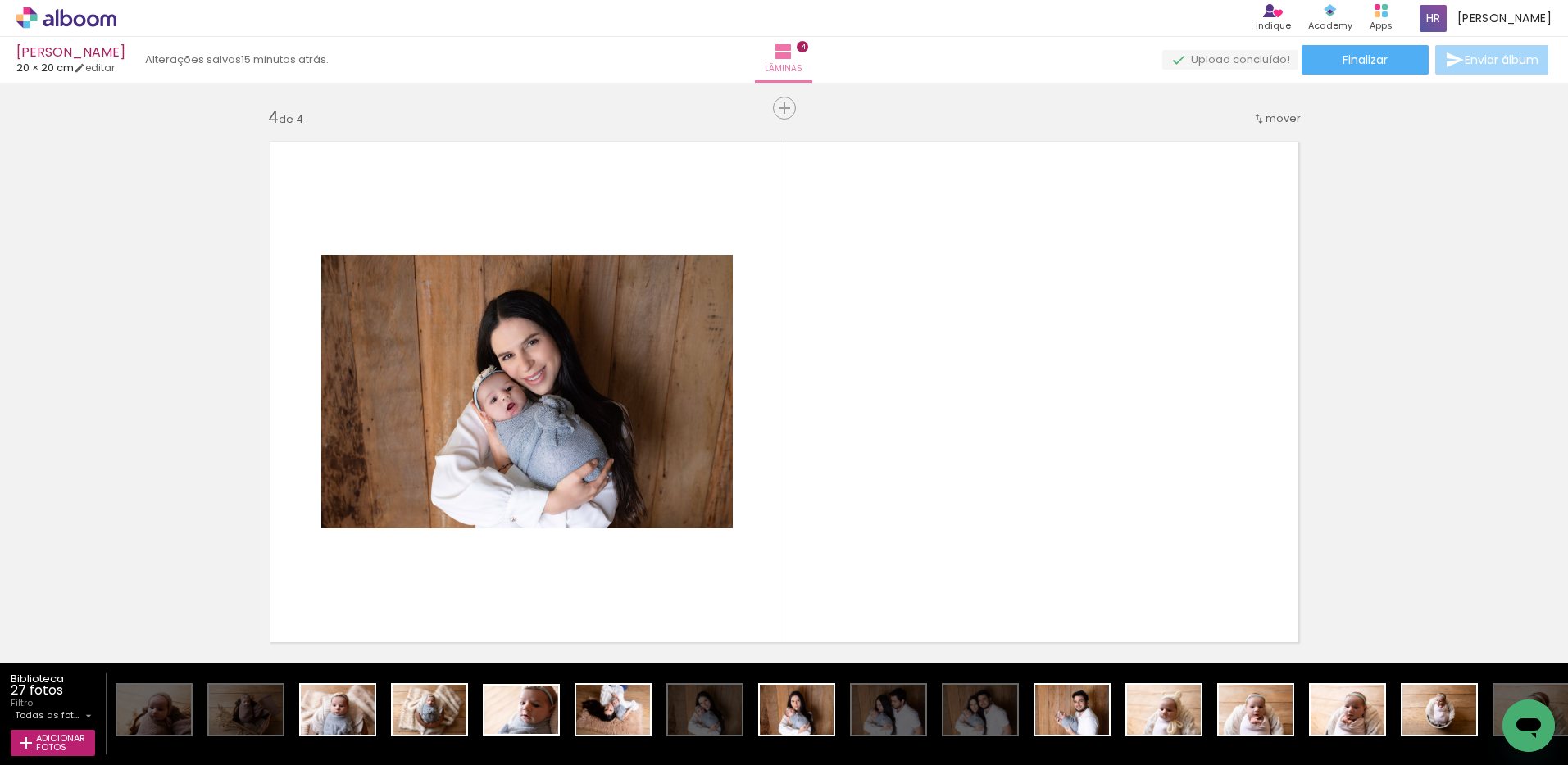
scroll to position [1724, 0]
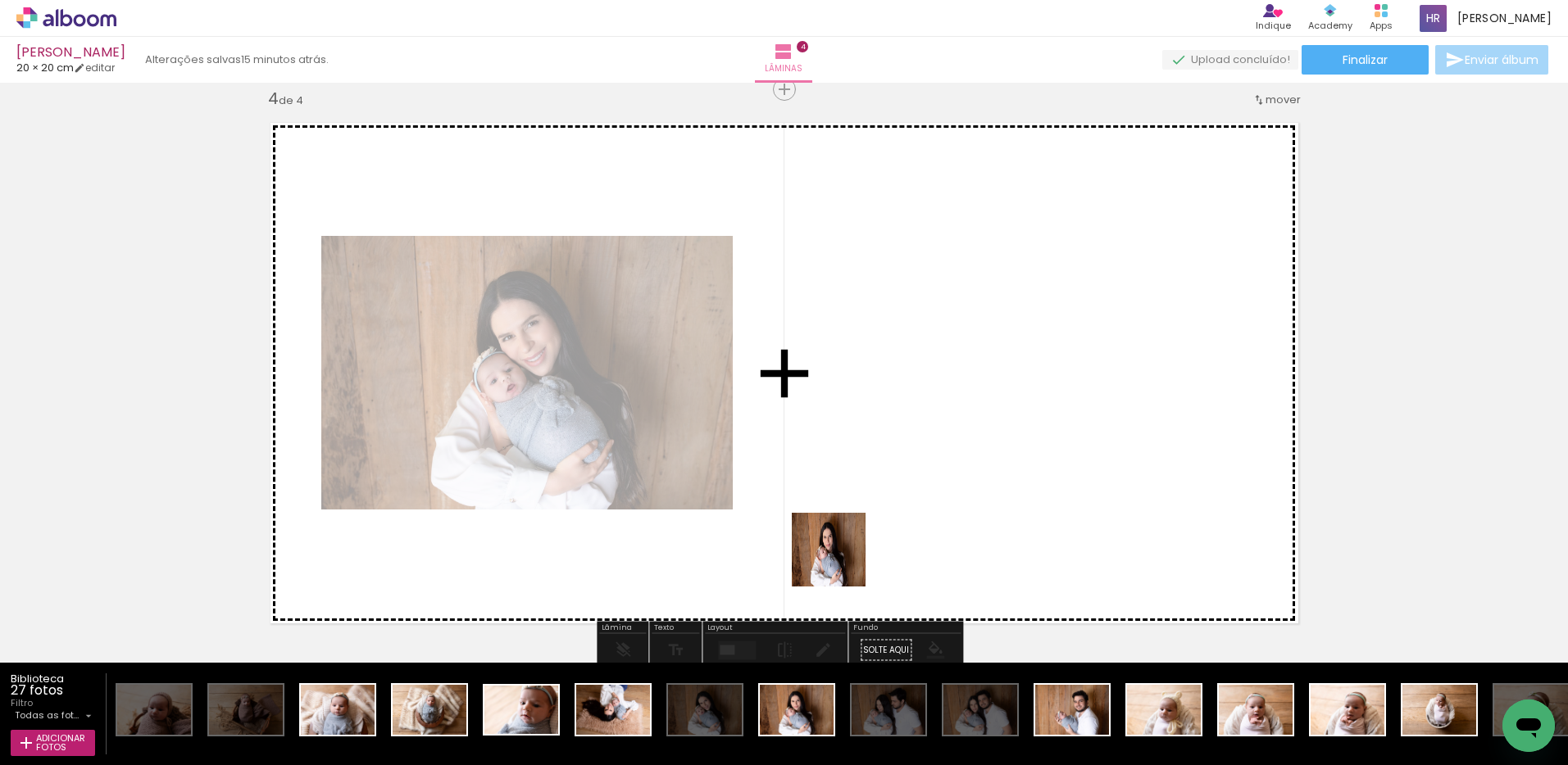
drag, startPoint x: 797, startPoint y: 713, endPoint x: 889, endPoint y: 461, distance: 268.3
click at [889, 461] on quentale-workspace at bounding box center [784, 382] width 1568 height 765
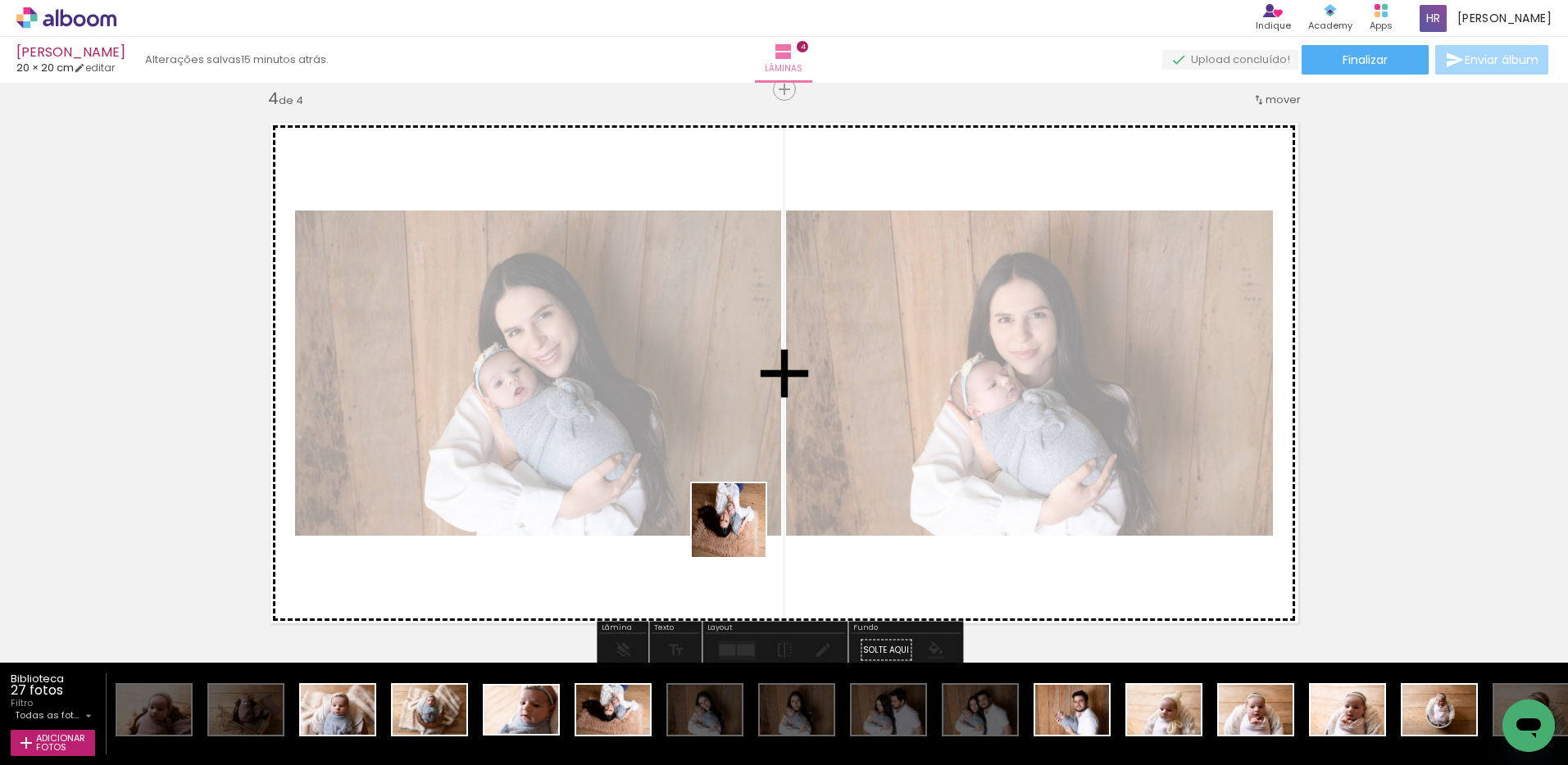
drag, startPoint x: 606, startPoint y: 710, endPoint x: 828, endPoint y: 466, distance: 329.9
click at [828, 466] on quentale-workspace at bounding box center [784, 382] width 1568 height 765
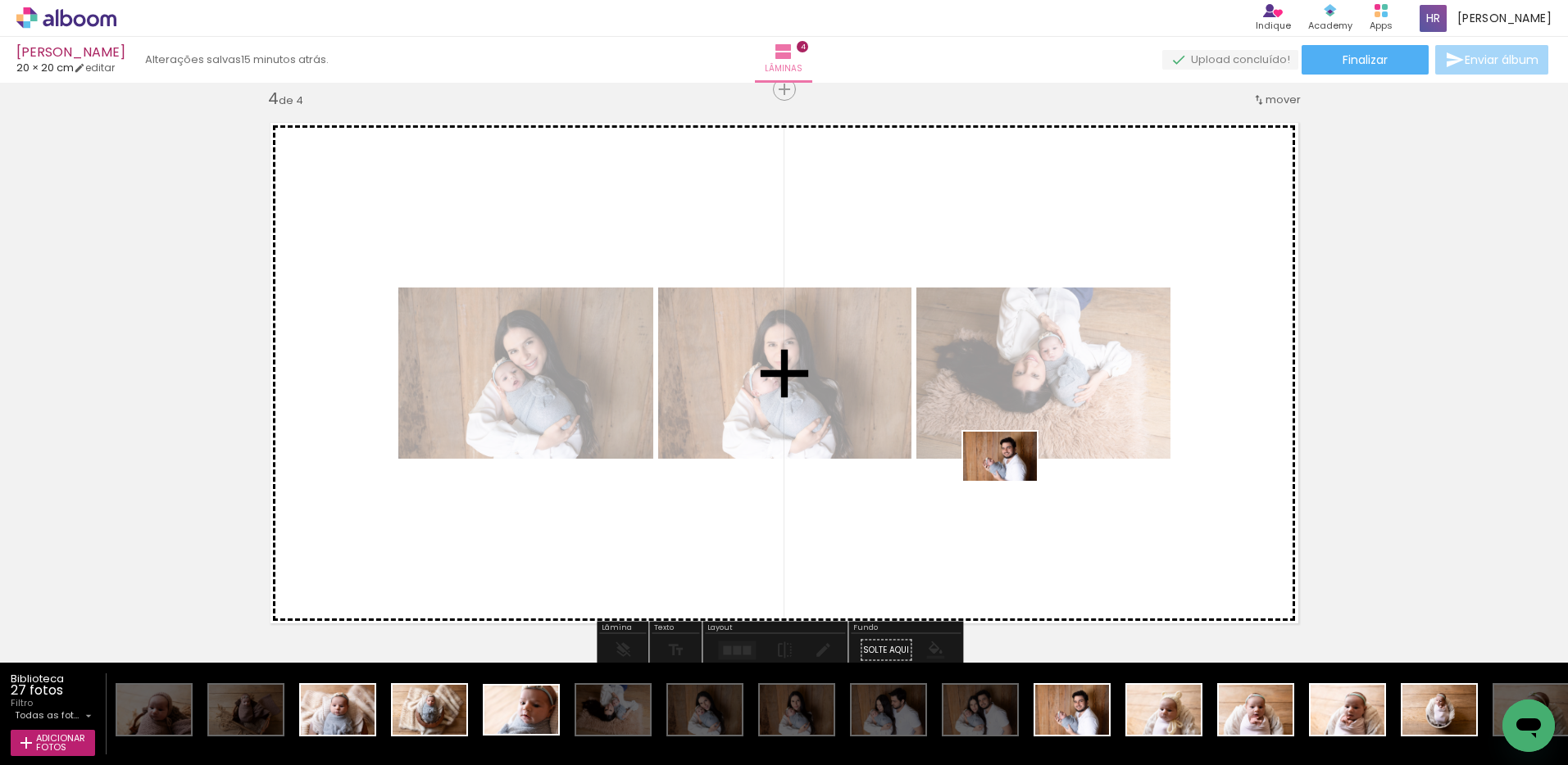
drag, startPoint x: 1060, startPoint y: 714, endPoint x: 1012, endPoint y: 481, distance: 237.9
click at [1012, 481] on quentale-workspace at bounding box center [784, 382] width 1568 height 765
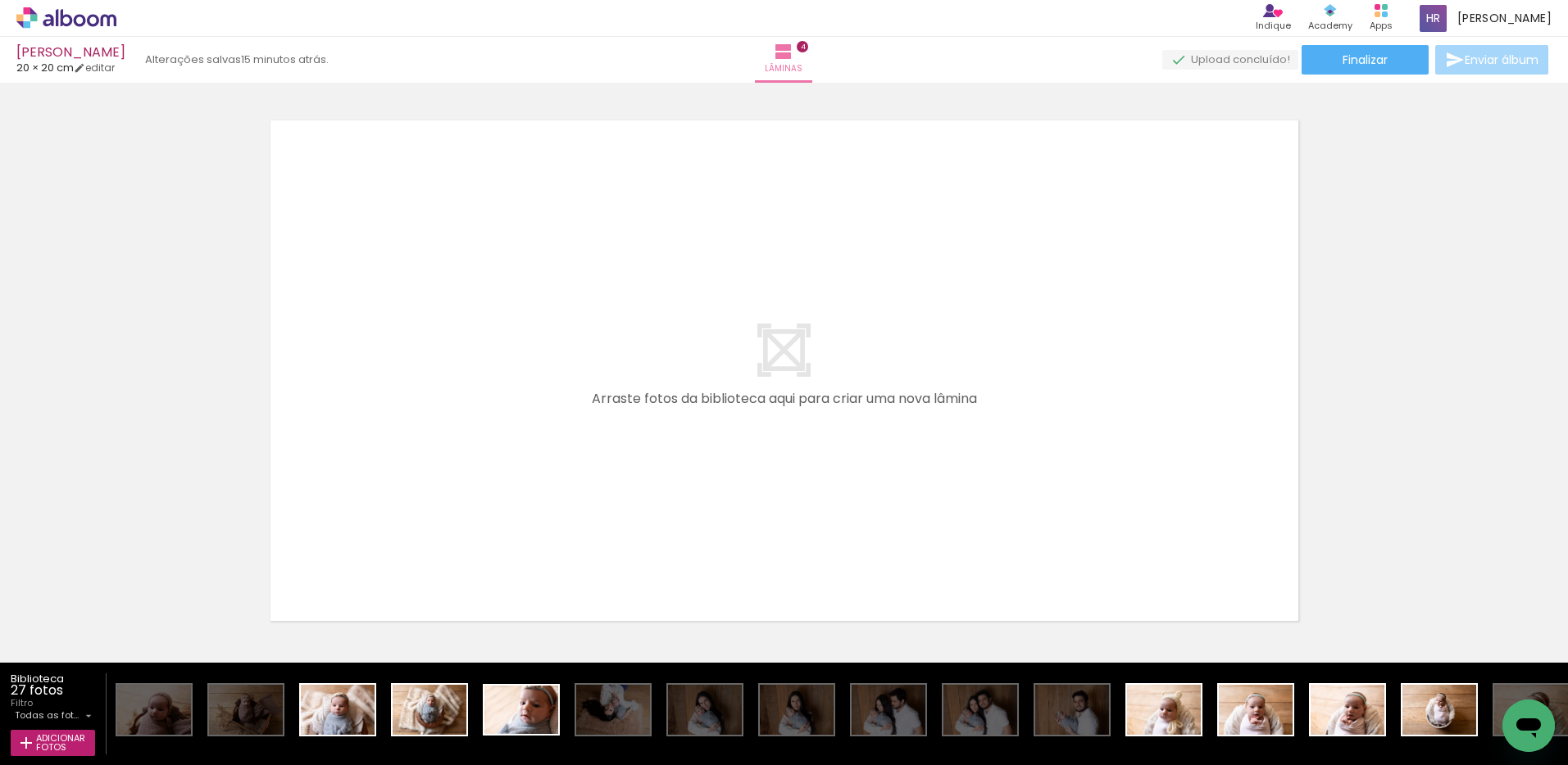
scroll to position [2322, 0]
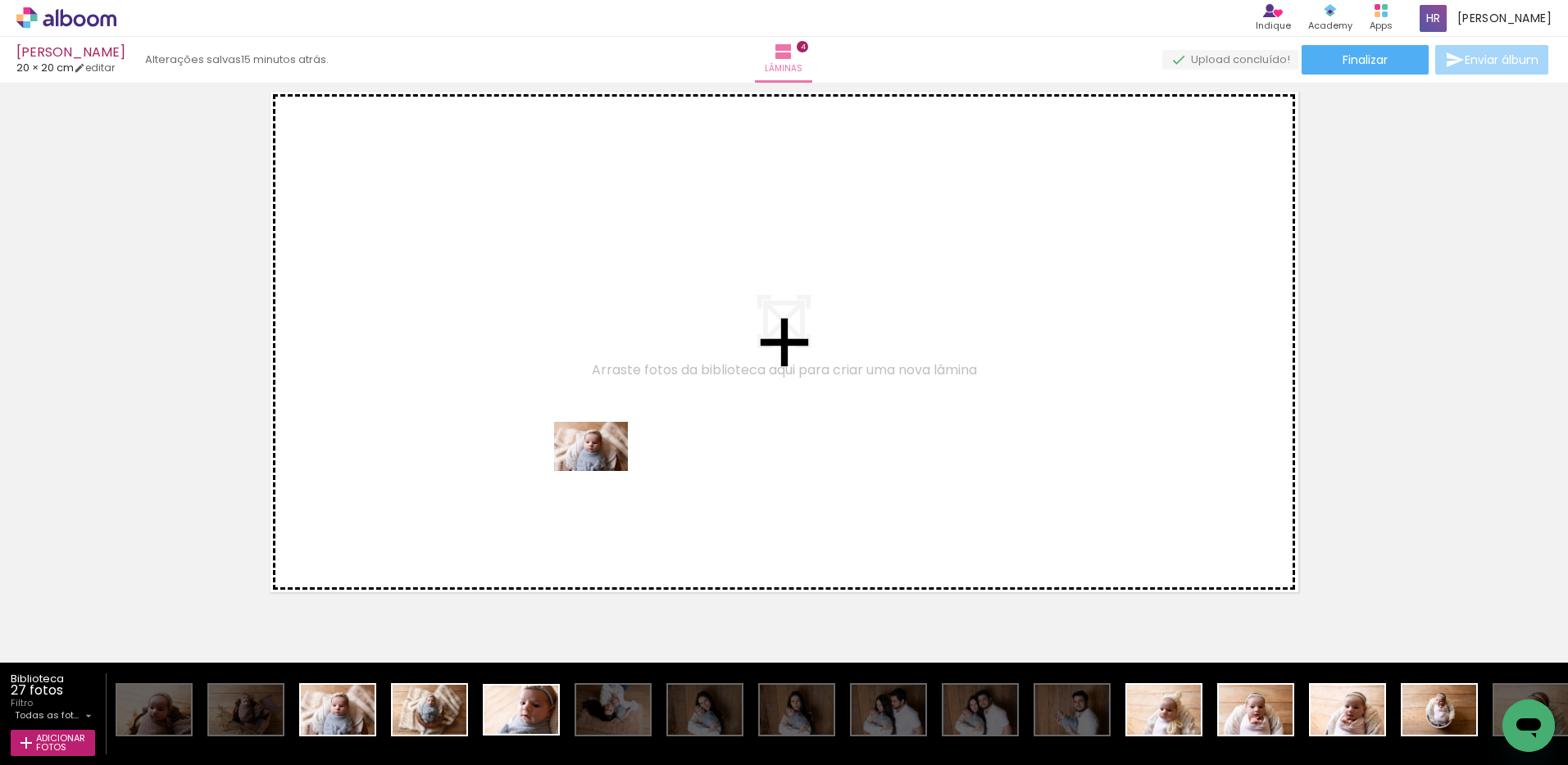
drag, startPoint x: 333, startPoint y: 712, endPoint x: 605, endPoint y: 470, distance: 364.1
click at [605, 470] on quentale-workspace at bounding box center [784, 382] width 1568 height 765
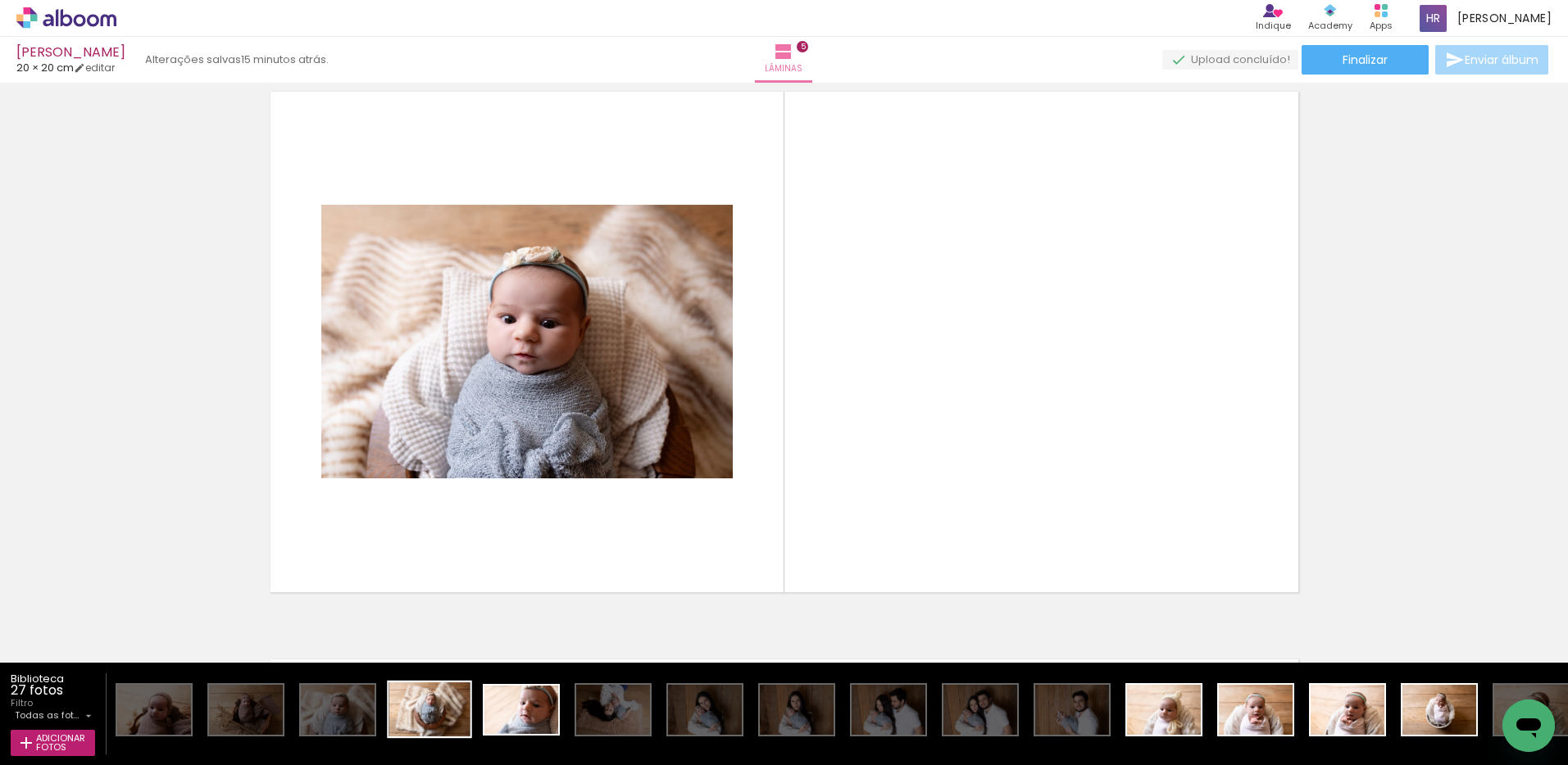
scroll to position [2291, 0]
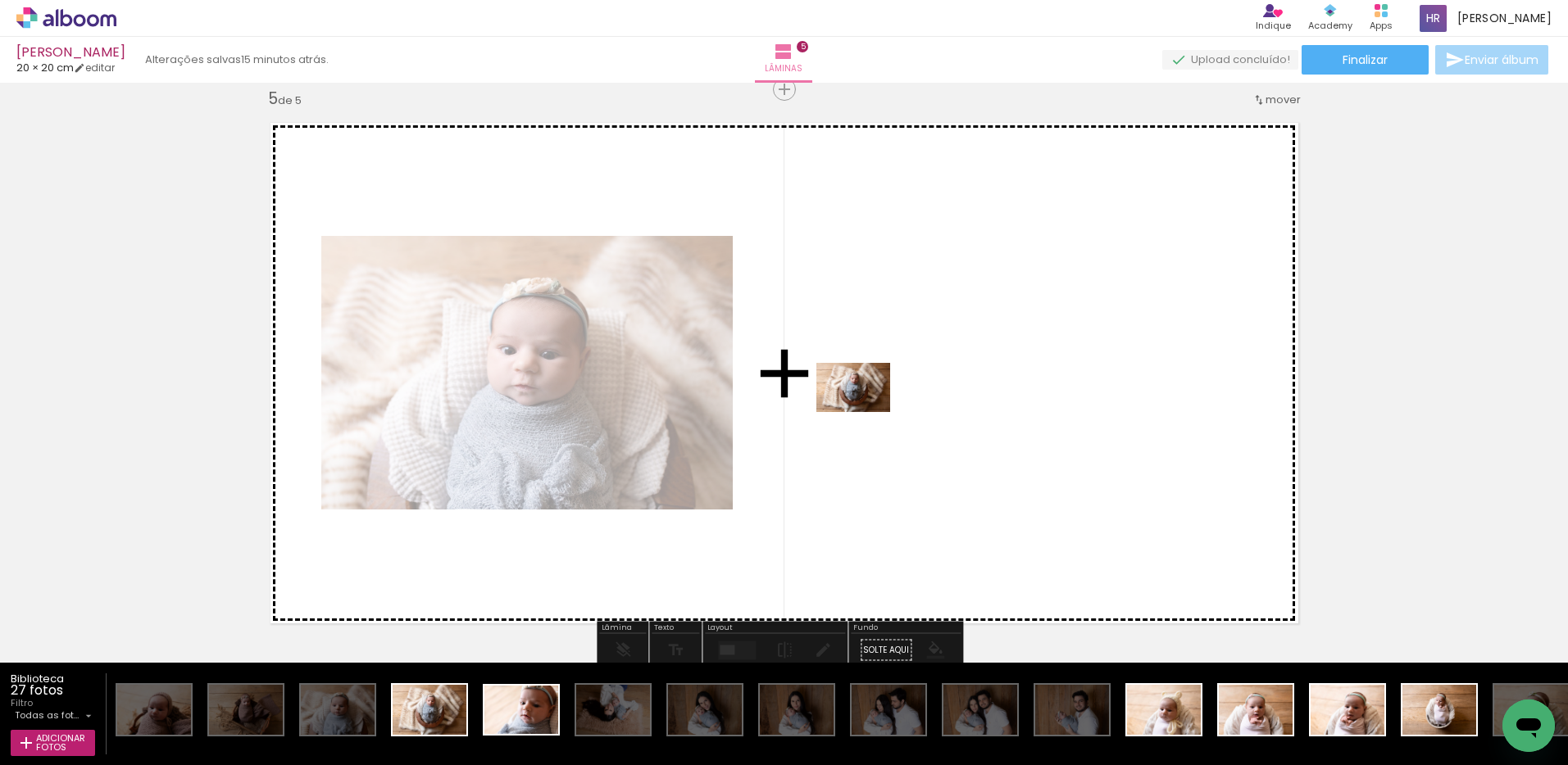
drag, startPoint x: 431, startPoint y: 711, endPoint x: 866, endPoint y: 412, distance: 527.9
click at [866, 412] on quentale-workspace at bounding box center [784, 382] width 1568 height 765
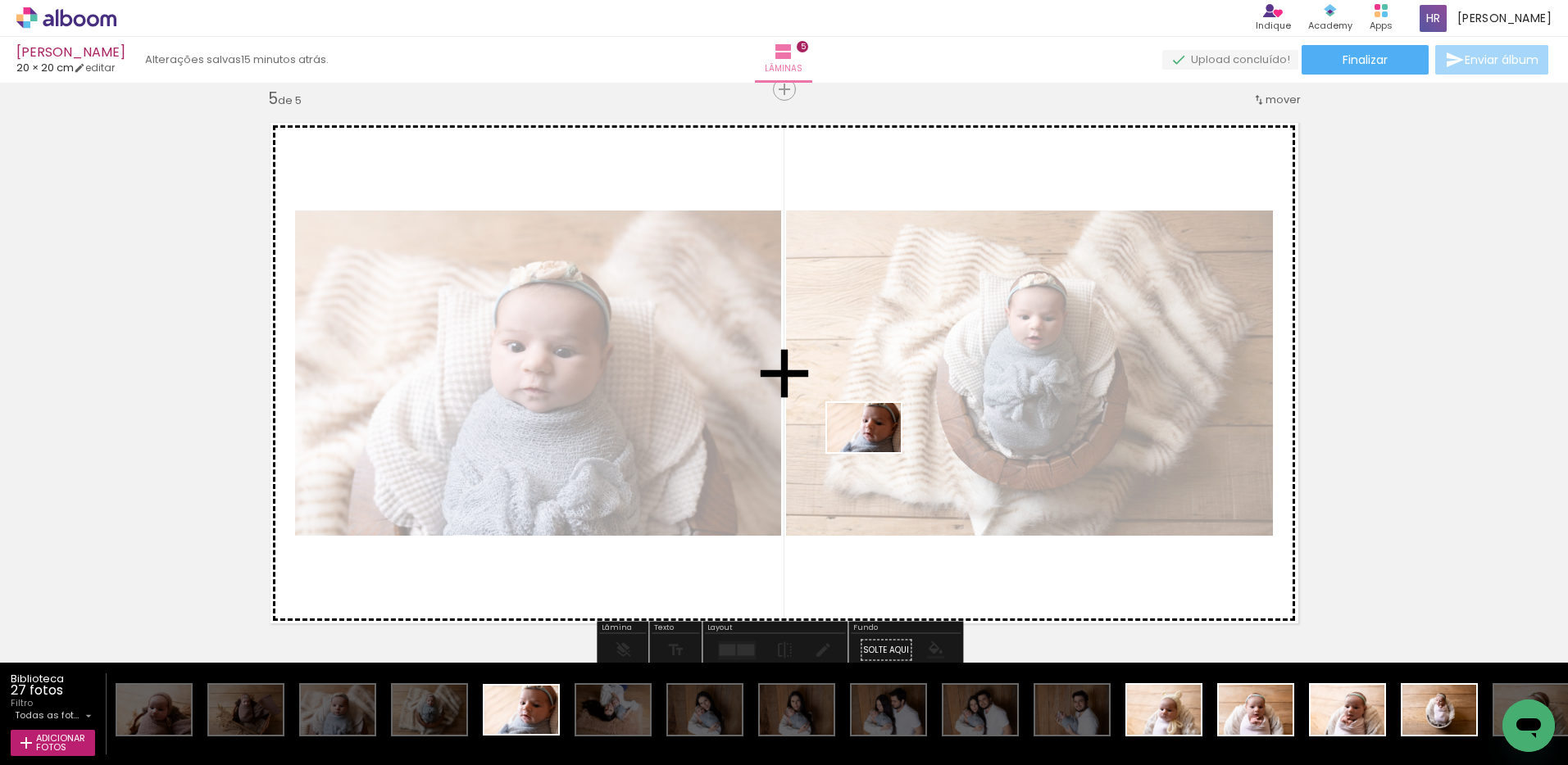
drag, startPoint x: 517, startPoint y: 710, endPoint x: 876, endPoint y: 452, distance: 442.1
click at [876, 452] on quentale-workspace at bounding box center [784, 382] width 1568 height 765
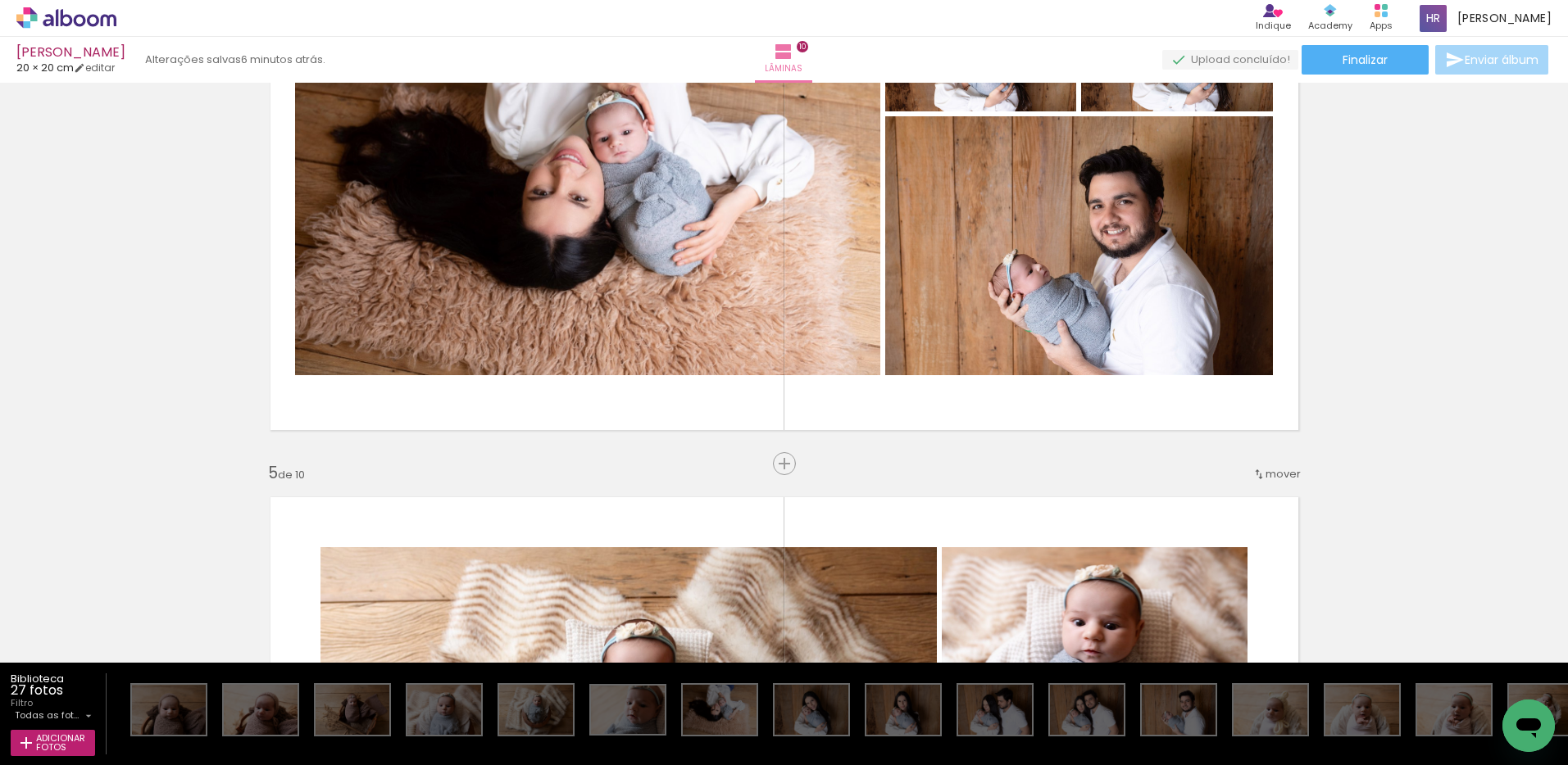
scroll to position [724, 0]
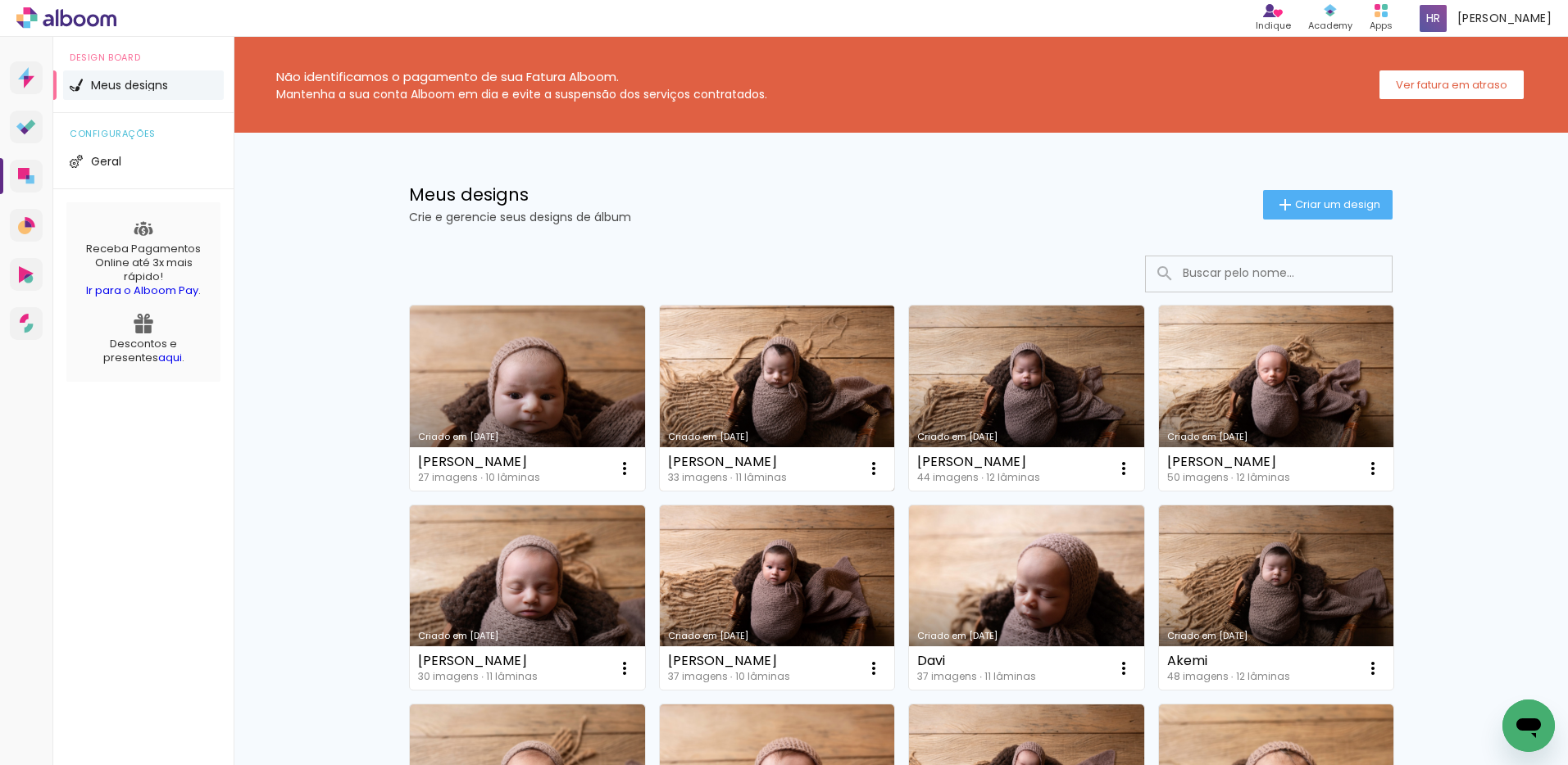
click at [757, 361] on link "Criado em [DATE]" at bounding box center [777, 398] width 235 height 185
